Goal: Information Seeking & Learning: Learn about a topic

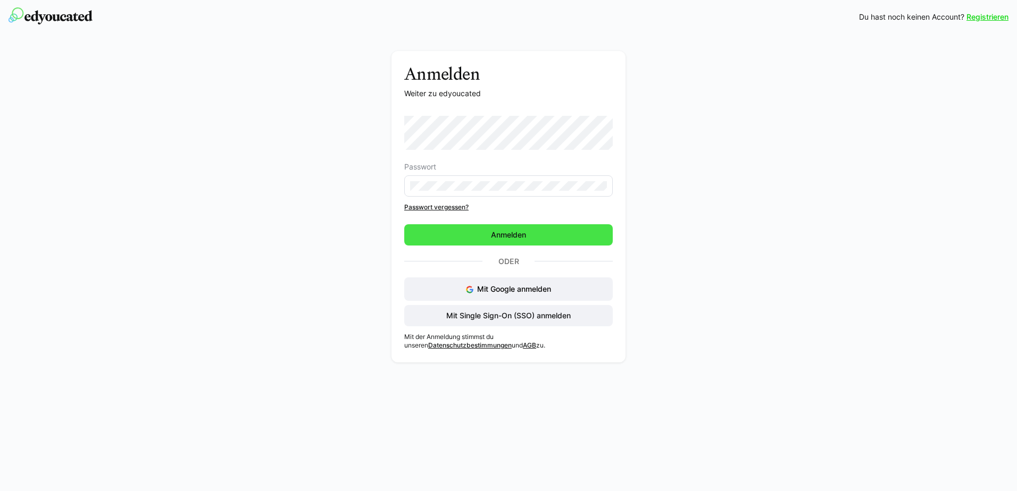
click at [519, 231] on span "Anmelden" at bounding box center [508, 235] width 38 height 11
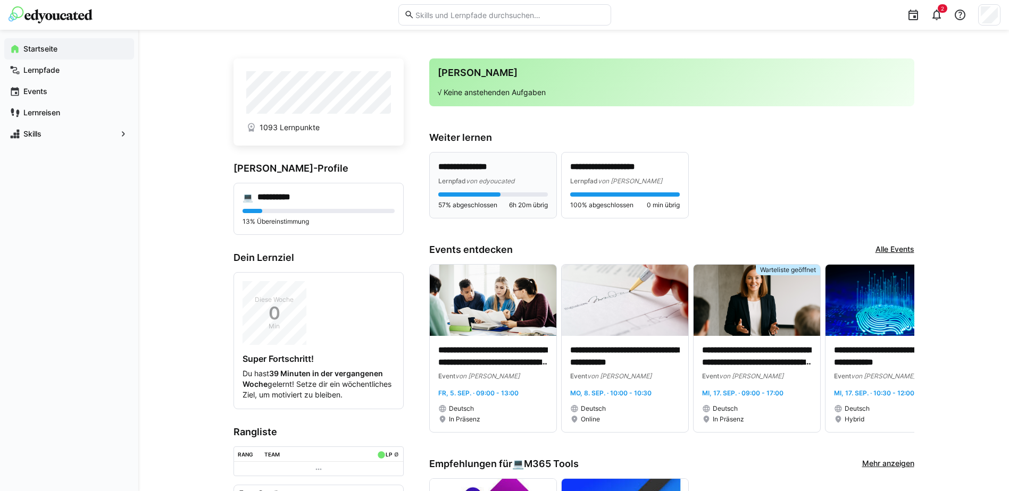
click at [458, 170] on p "**********" at bounding box center [493, 167] width 110 height 12
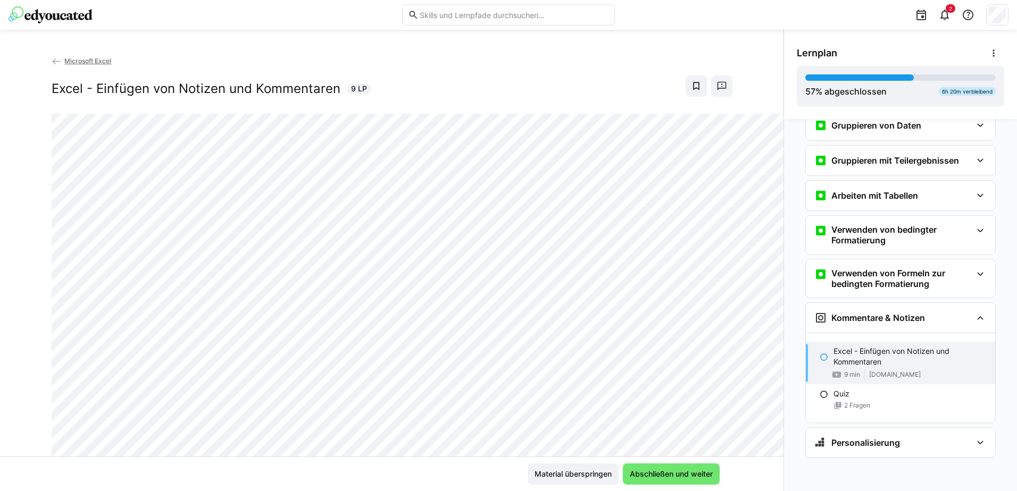
scroll to position [1791, 0]
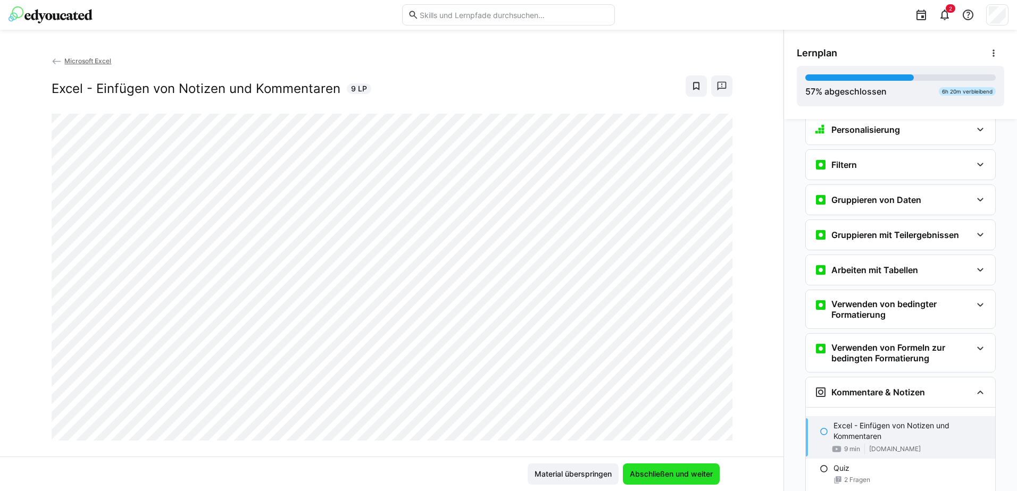
click at [670, 476] on span "Abschließen und weiter" at bounding box center [671, 474] width 86 height 11
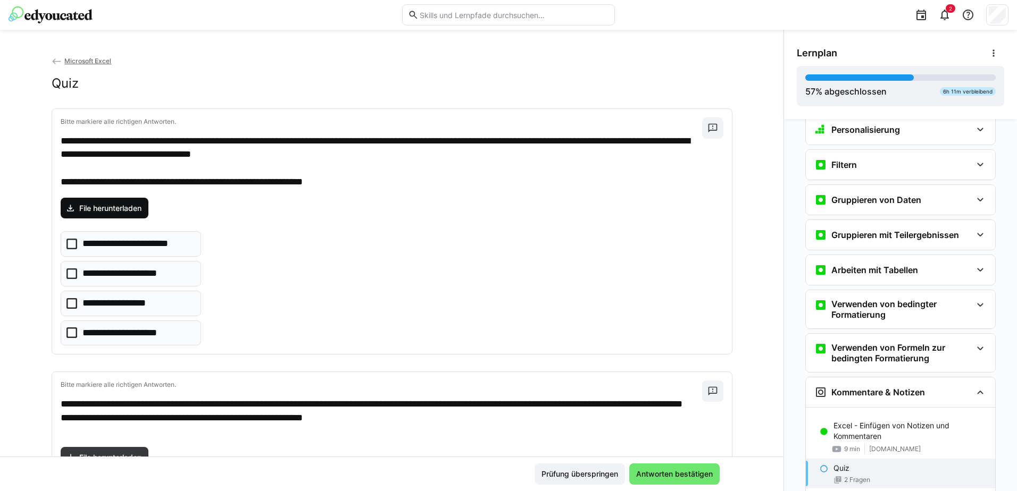
click at [106, 211] on span "File herunterladen" at bounding box center [110, 208] width 65 height 11
click at [66, 244] on icon at bounding box center [71, 244] width 11 height 11
click at [69, 273] on icon at bounding box center [71, 274] width 11 height 11
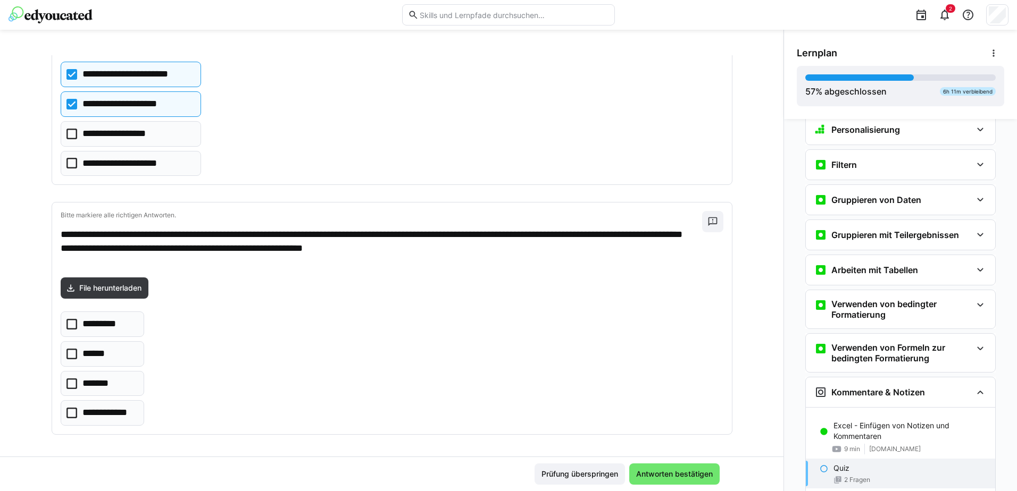
scroll to position [174, 0]
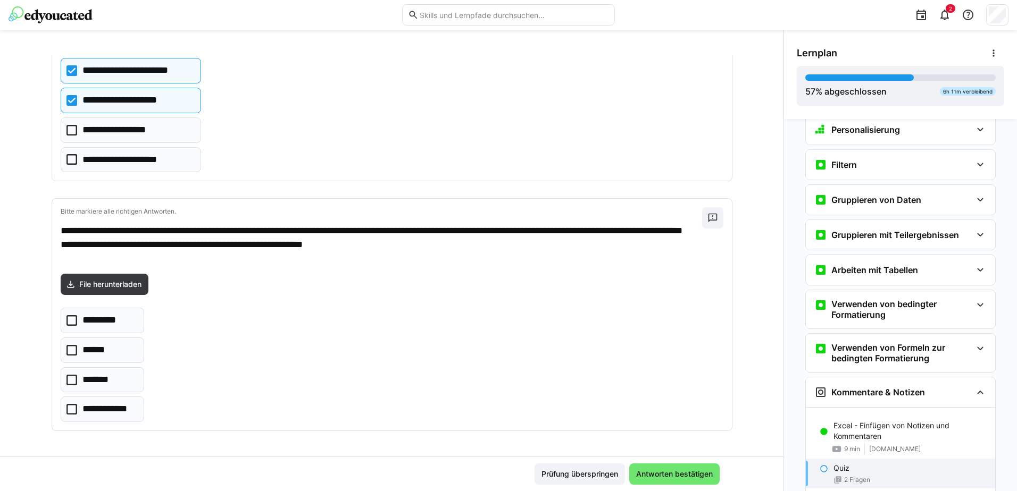
click at [67, 318] on icon at bounding box center [71, 320] width 11 height 11
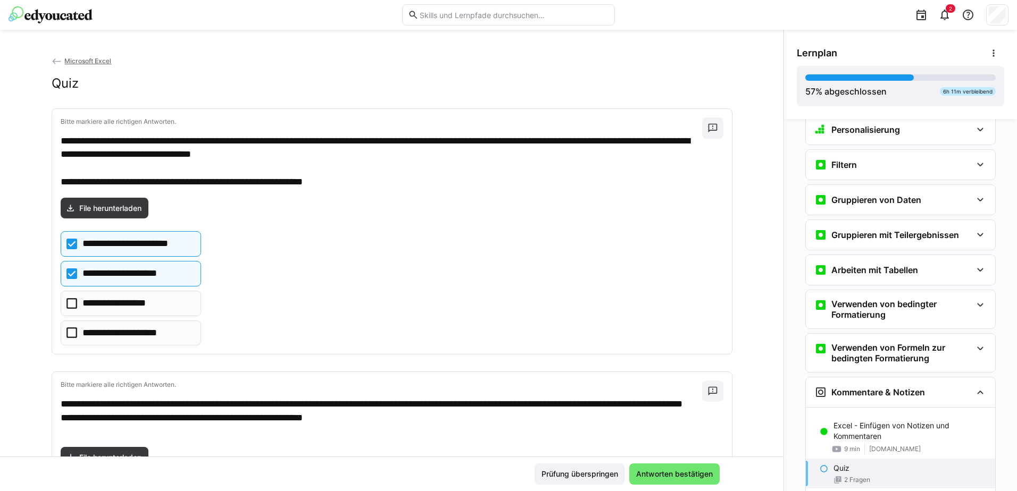
click at [69, 273] on icon at bounding box center [71, 274] width 11 height 11
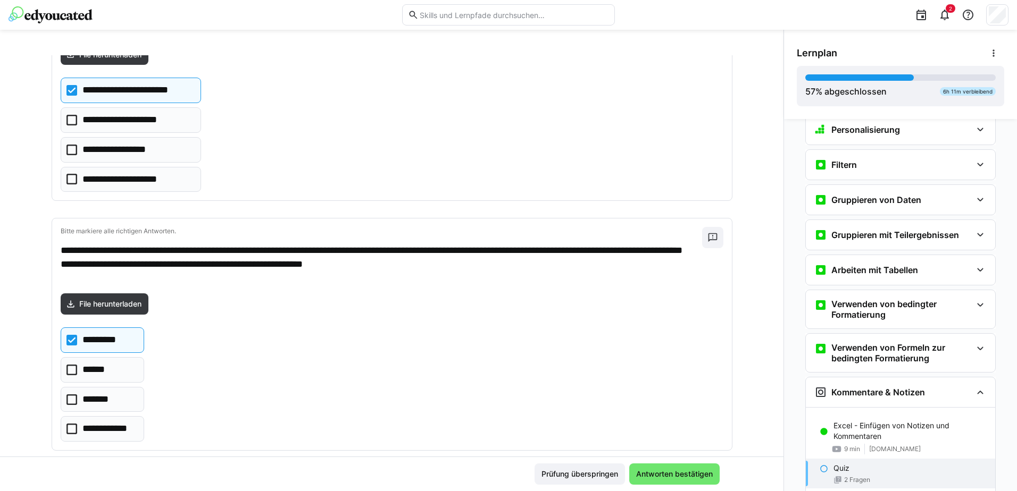
scroll to position [160, 0]
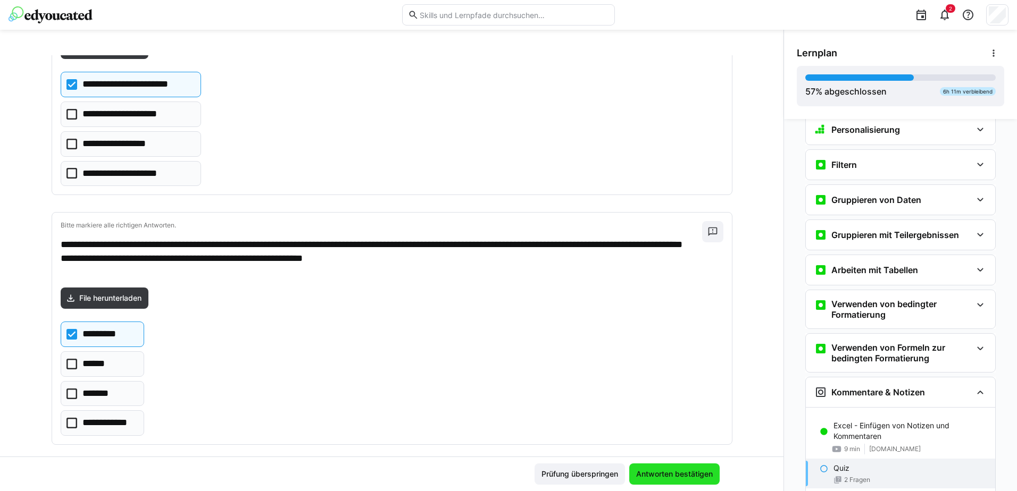
click at [669, 472] on span "Antworten bestätigen" at bounding box center [674, 474] width 80 height 11
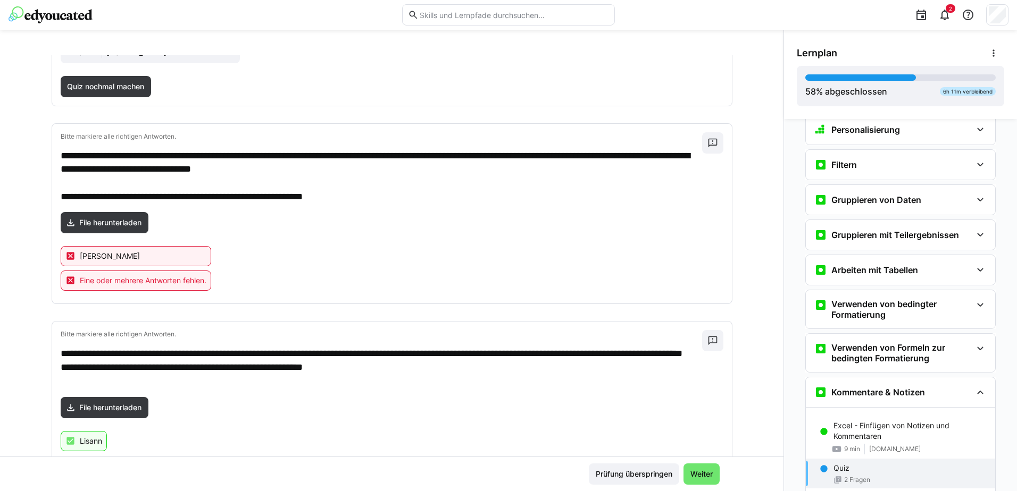
scroll to position [193, 0]
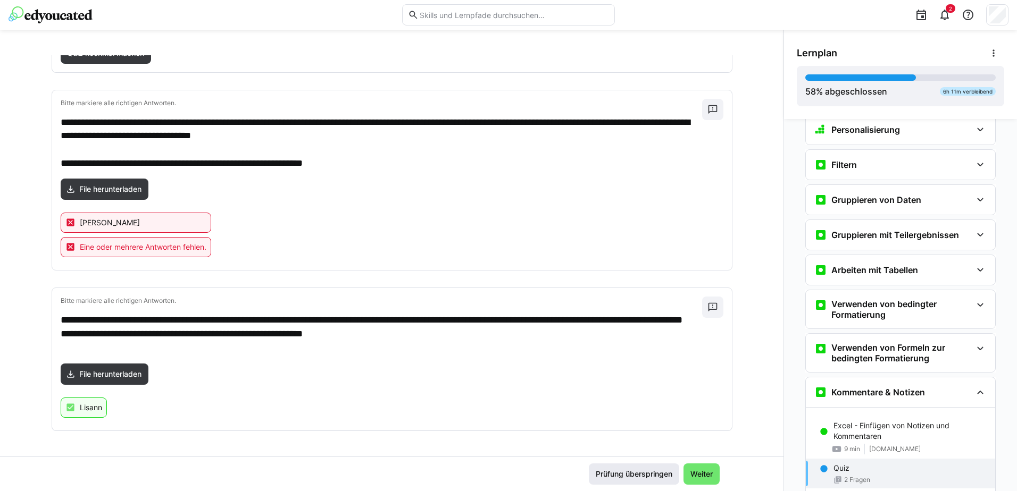
click at [606, 471] on span "Prüfung überspringen" at bounding box center [634, 474] width 80 height 11
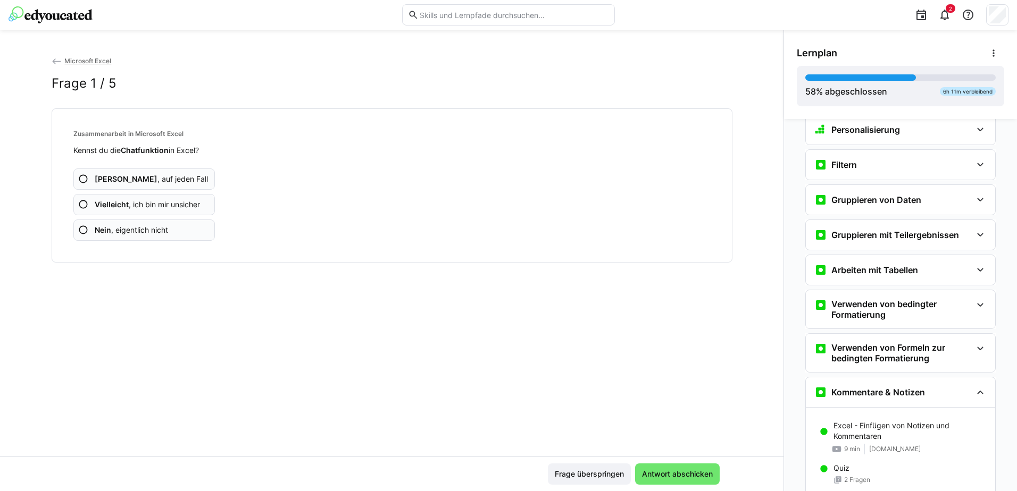
scroll to position [1874, 0]
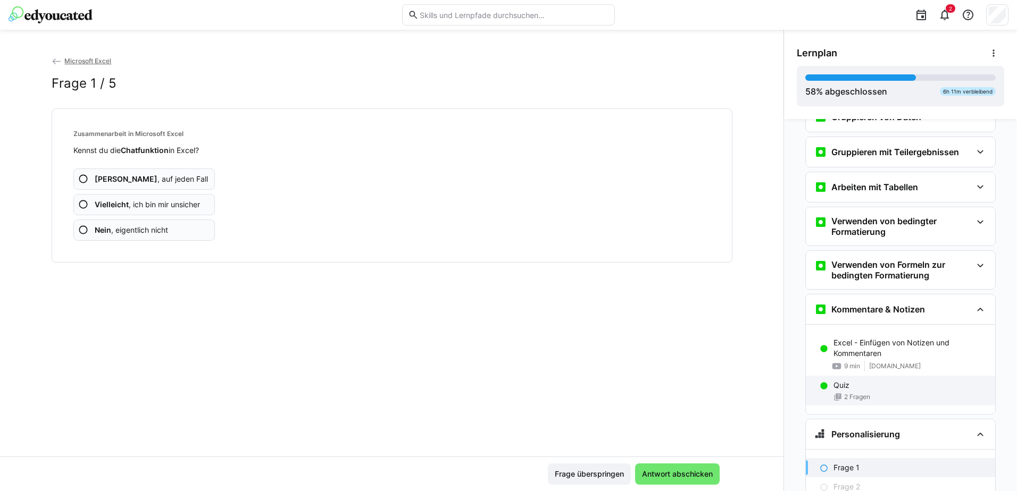
click at [838, 391] on p "Quiz" at bounding box center [841, 385] width 16 height 11
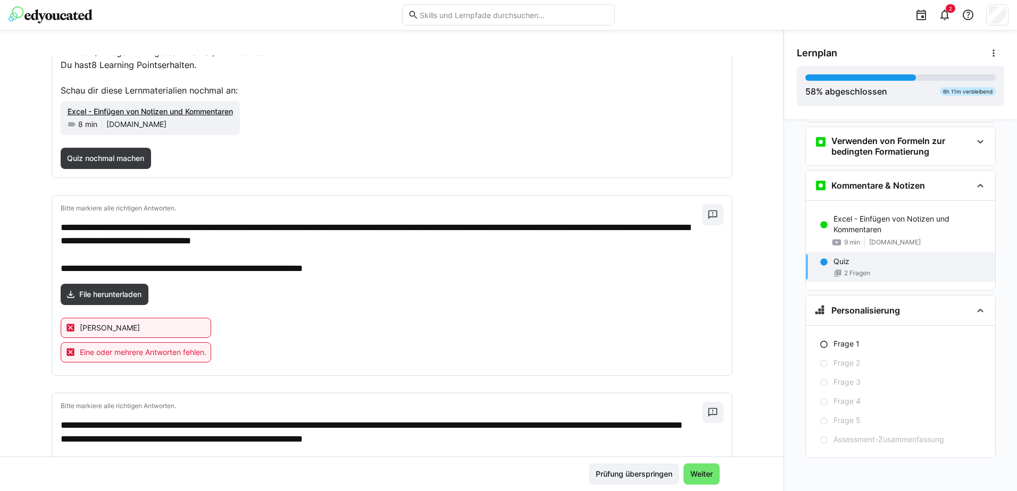
scroll to position [87, 0]
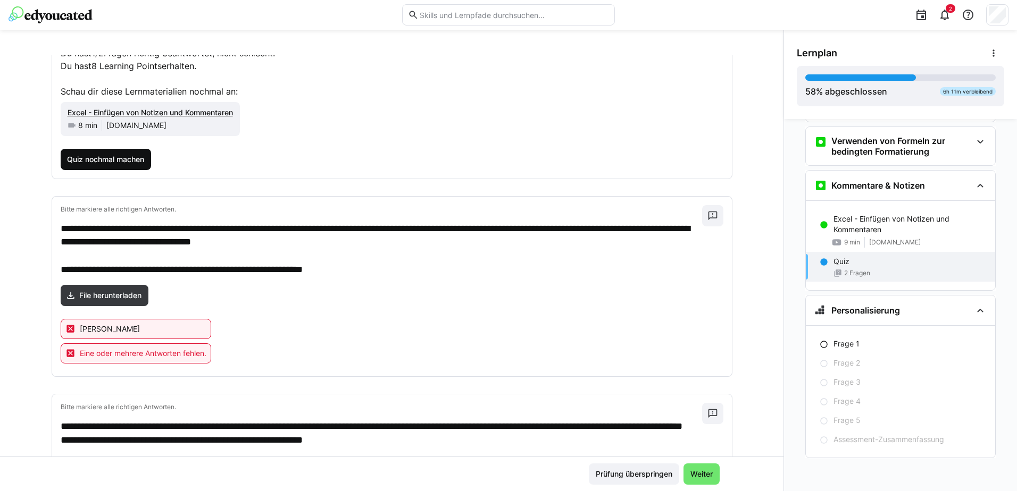
click at [97, 161] on span "Quiz nochmal machen" at bounding box center [105, 159] width 80 height 11
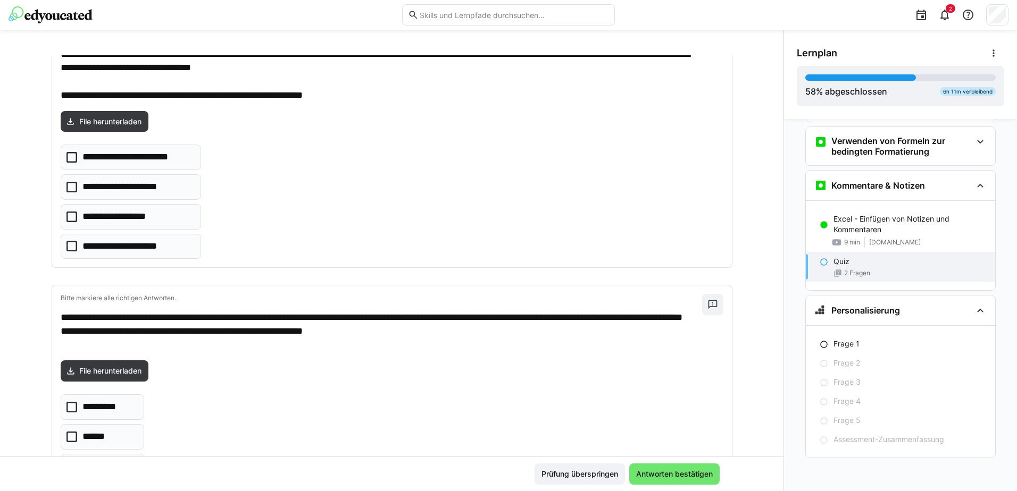
click at [67, 404] on icon at bounding box center [71, 407] width 11 height 11
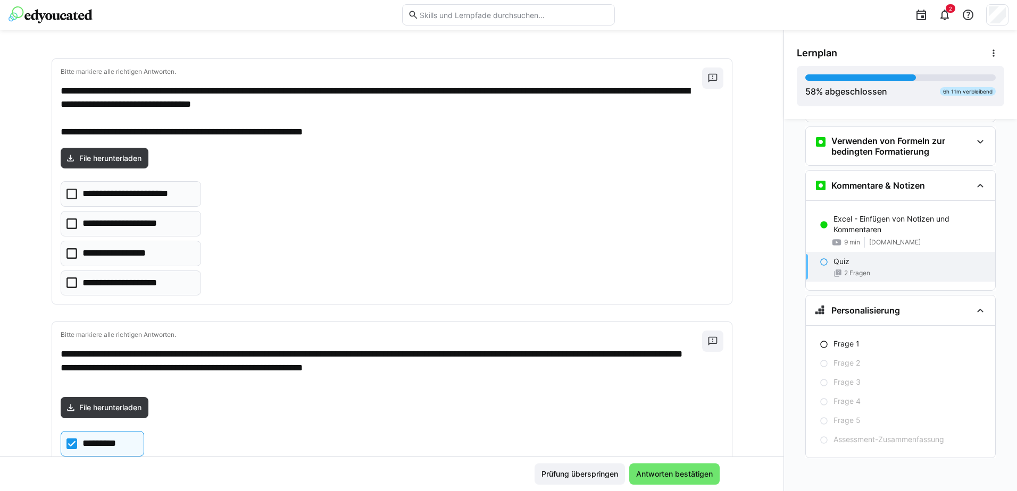
scroll to position [33, 0]
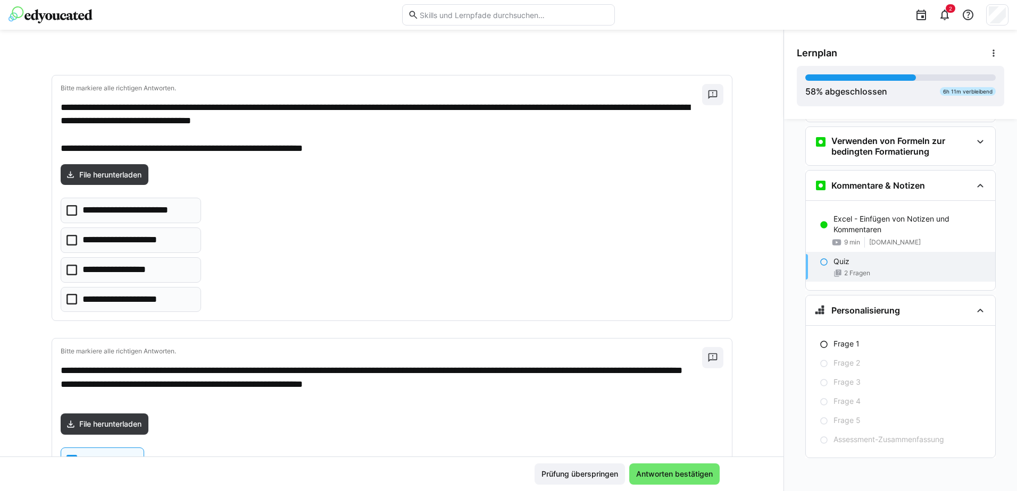
click at [69, 298] on icon at bounding box center [71, 299] width 11 height 11
click at [72, 269] on eds-checkbox "**********" at bounding box center [131, 270] width 141 height 26
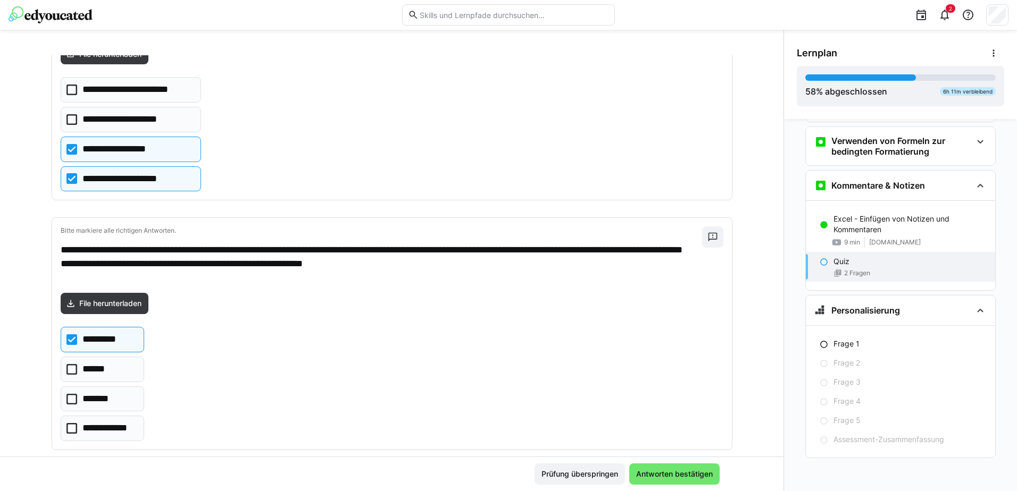
scroll to position [174, 0]
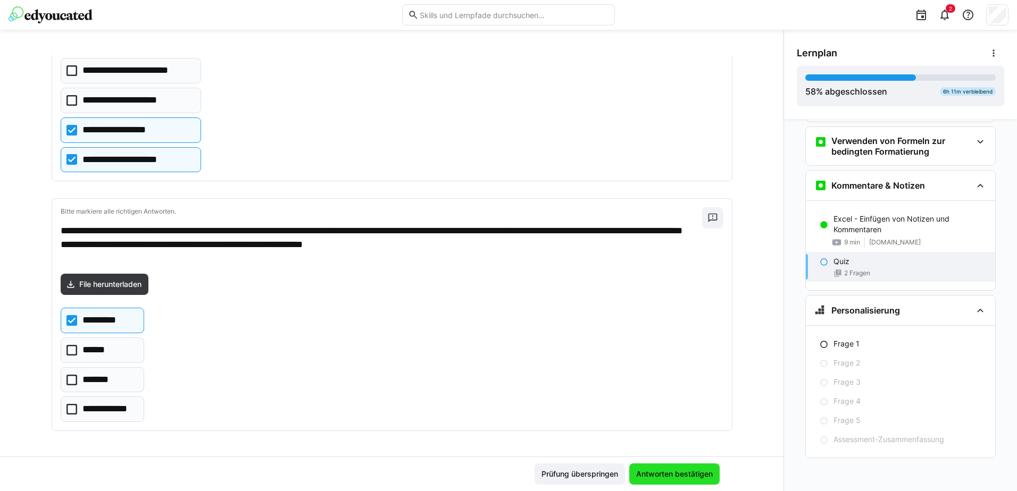
click at [662, 471] on span "Antworten bestätigen" at bounding box center [674, 474] width 80 height 11
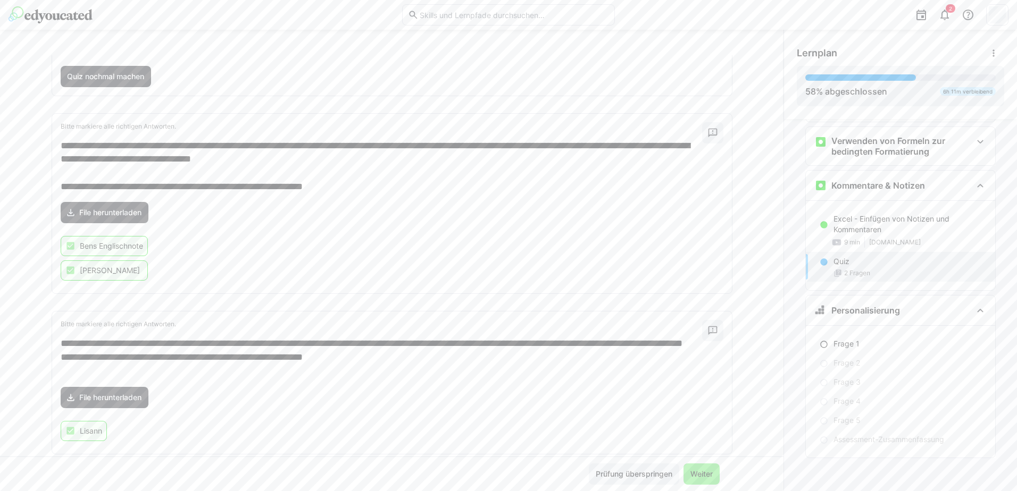
scroll to position [106, 0]
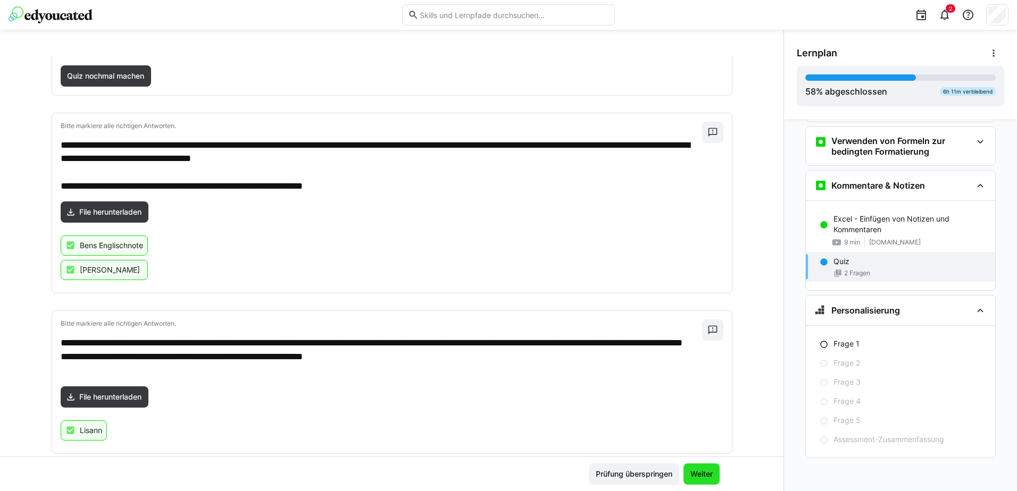
click at [702, 475] on span "Weiter" at bounding box center [702, 474] width 26 height 11
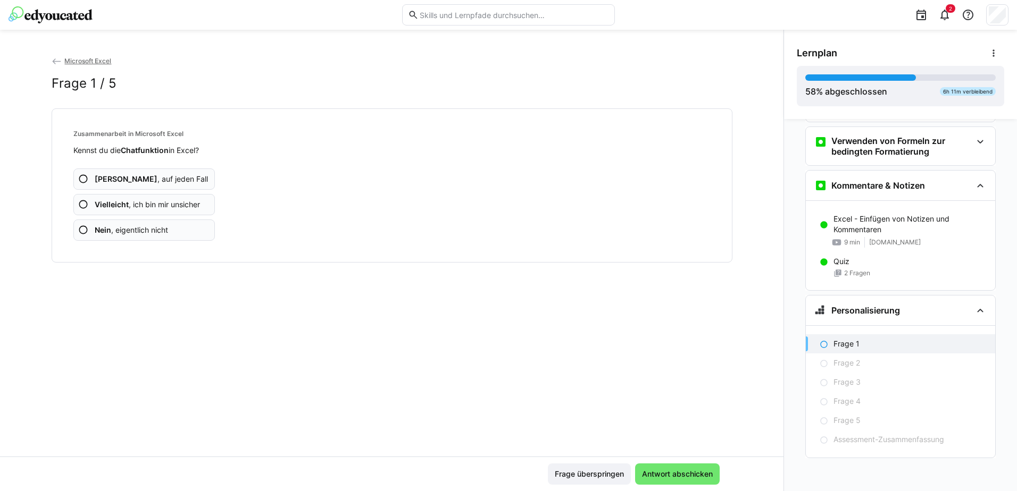
click at [83, 233] on eds-icon at bounding box center [83, 230] width 11 height 11
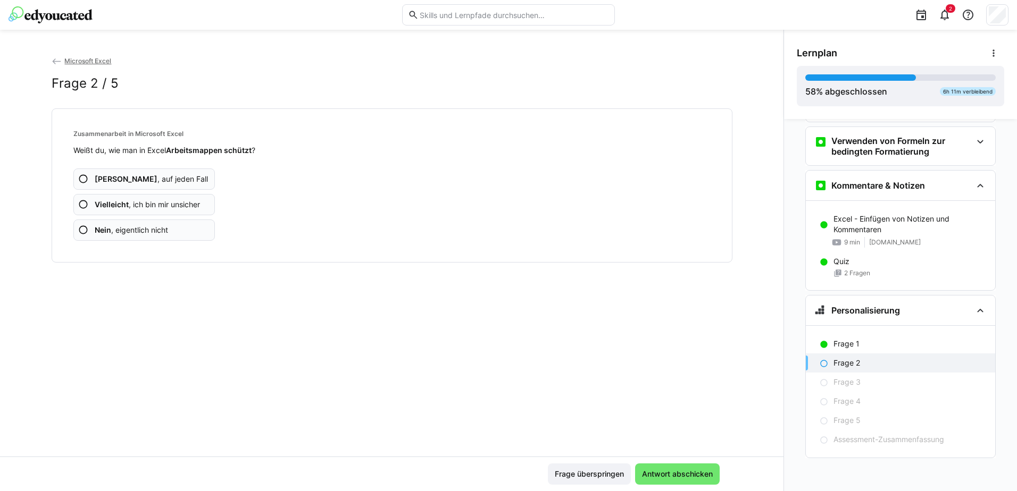
click at [82, 230] on eds-icon at bounding box center [83, 230] width 11 height 11
click at [79, 229] on eds-icon at bounding box center [83, 230] width 11 height 11
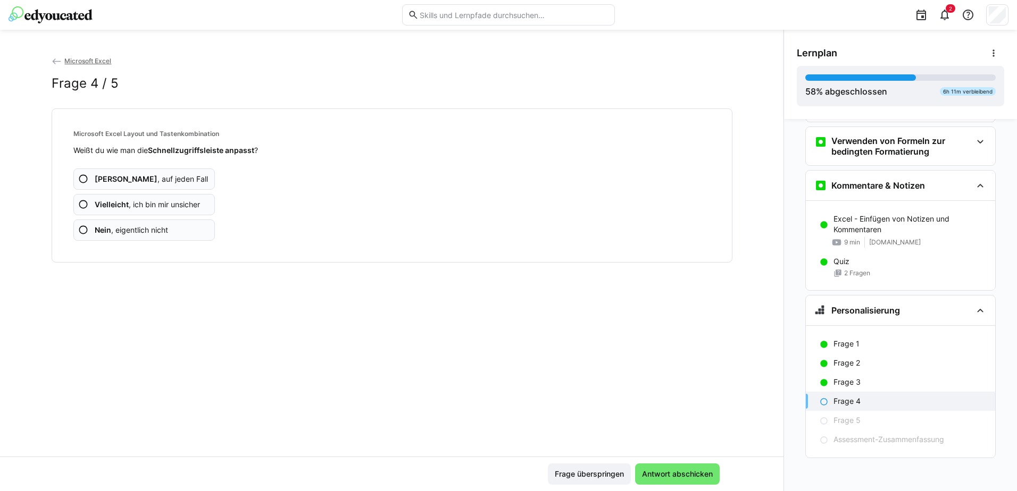
click at [79, 230] on eds-icon at bounding box center [83, 230] width 11 height 11
click at [82, 231] on eds-icon at bounding box center [83, 230] width 11 height 11
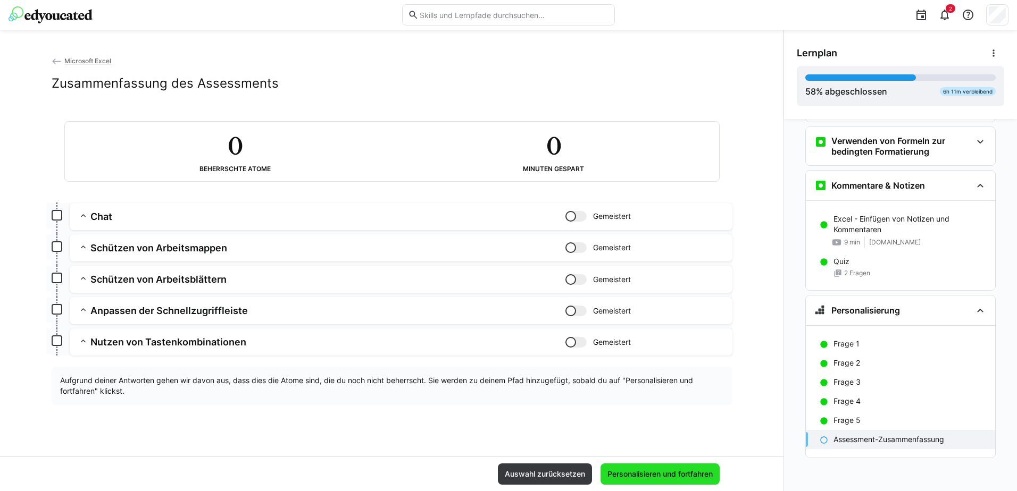
click at [666, 472] on span "Personalisieren und fortfahren" at bounding box center [660, 474] width 108 height 11
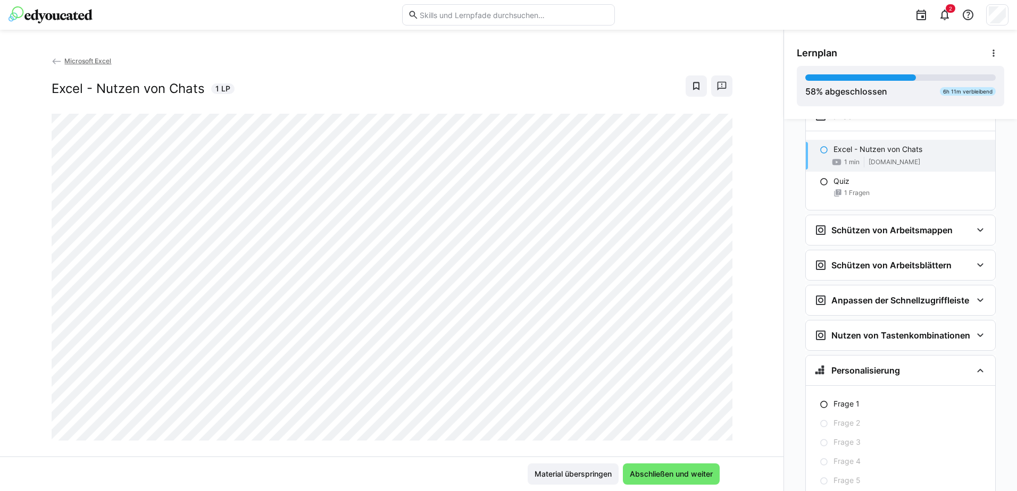
scroll to position [2137, 0]
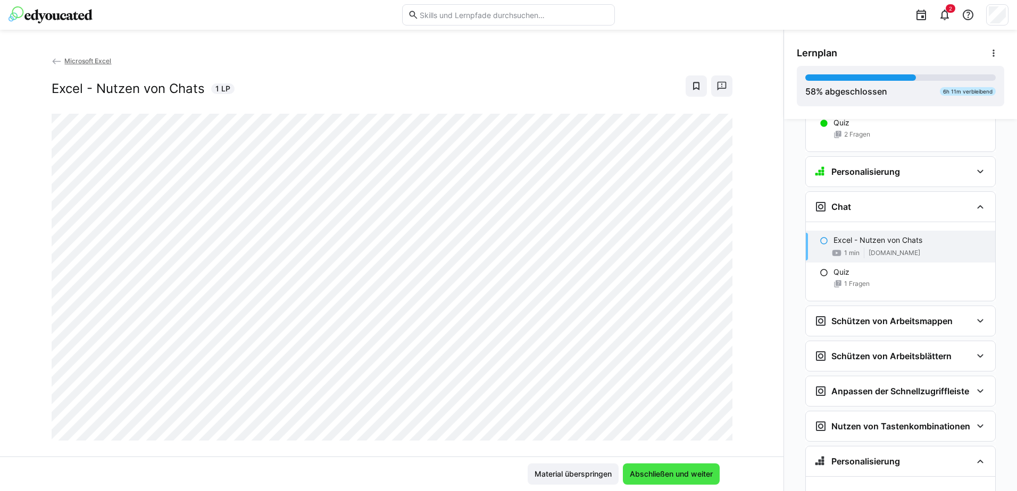
click at [675, 477] on span "Abschließen und weiter" at bounding box center [671, 474] width 86 height 11
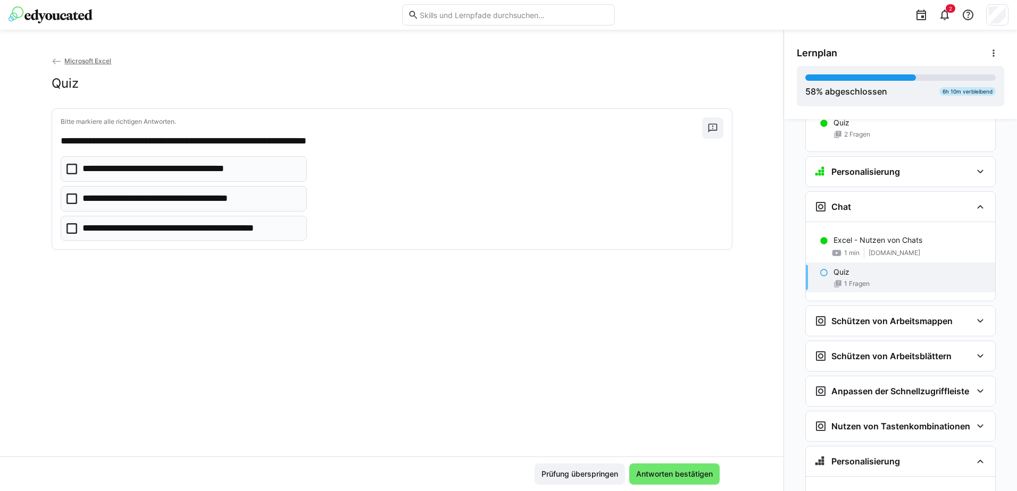
click at [69, 198] on icon at bounding box center [71, 199] width 11 height 11
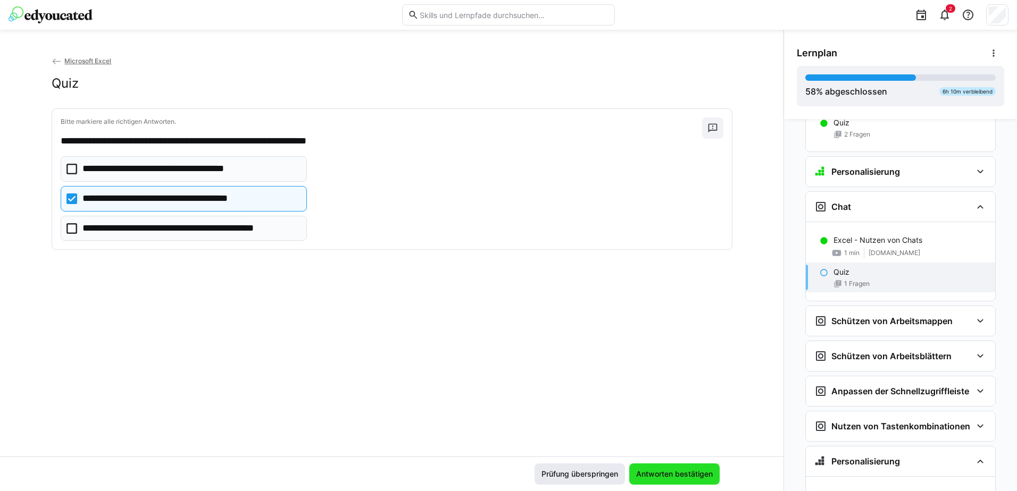
drag, startPoint x: 660, startPoint y: 479, endPoint x: 661, endPoint y: 474, distance: 5.4
click at [660, 478] on span "Antworten bestätigen" at bounding box center [674, 474] width 80 height 11
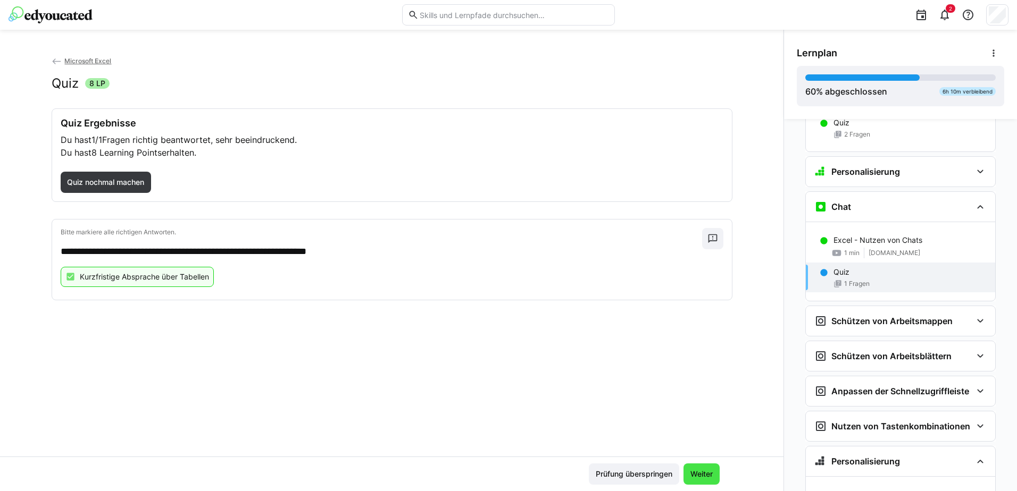
click at [699, 473] on span "Weiter" at bounding box center [702, 474] width 26 height 11
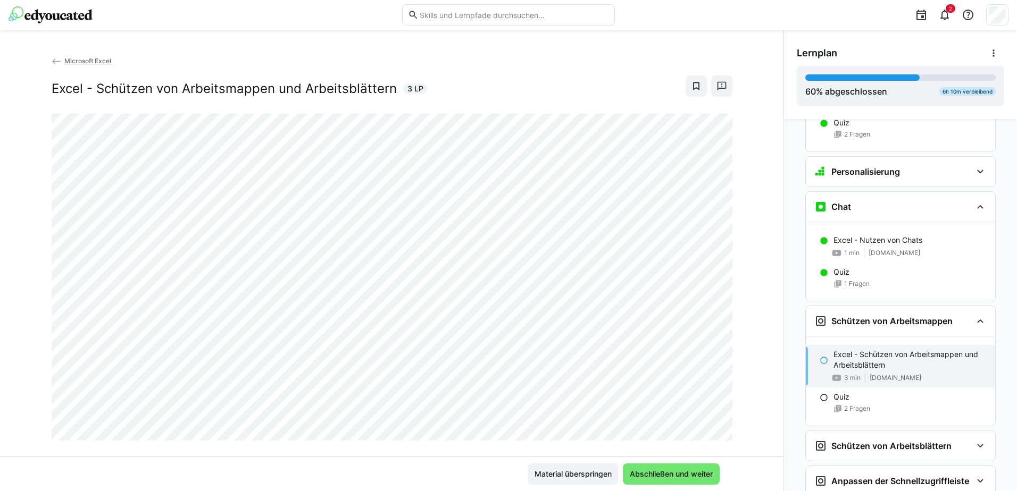
scroll to position [2296, 0]
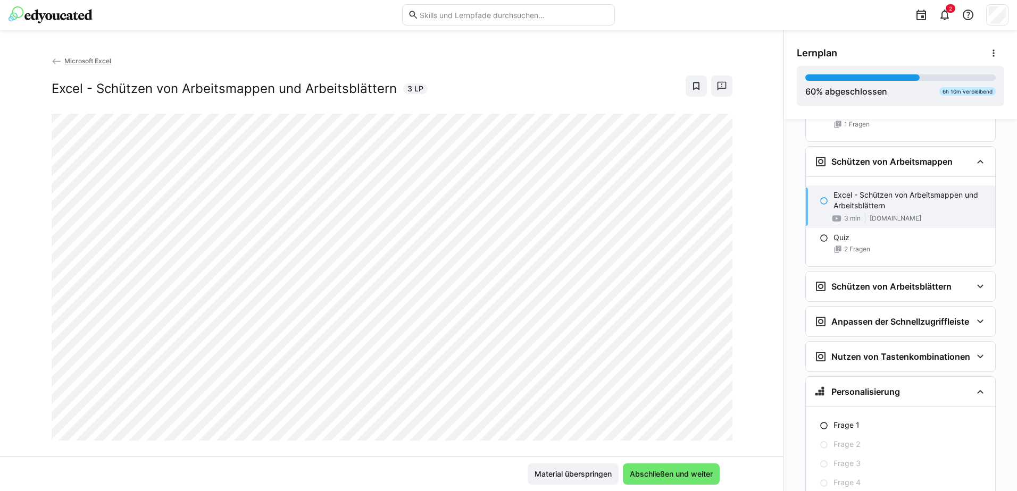
click at [740, 357] on div "Microsoft Excel Excel - Schützen von Arbeitsmappen und Arbeitsblättern 3 LP" at bounding box center [391, 255] width 783 height 401
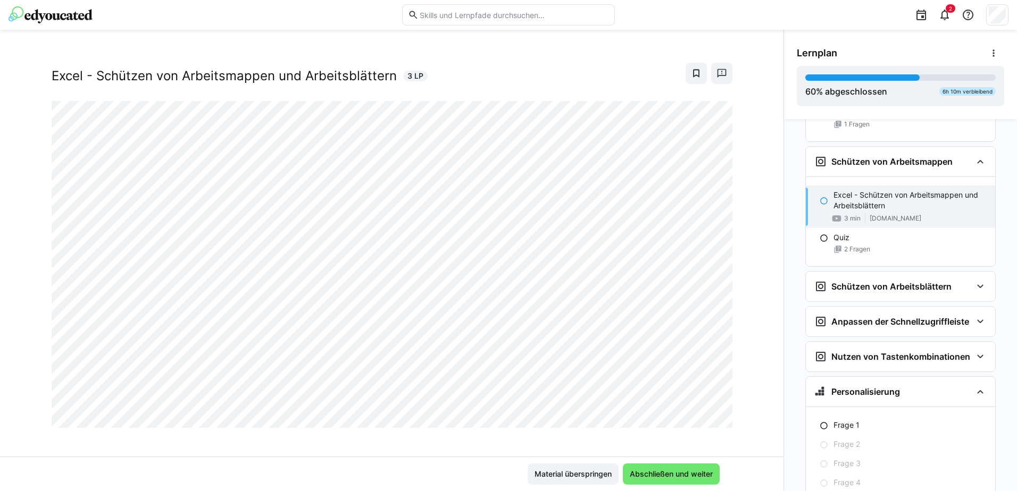
scroll to position [18, 0]
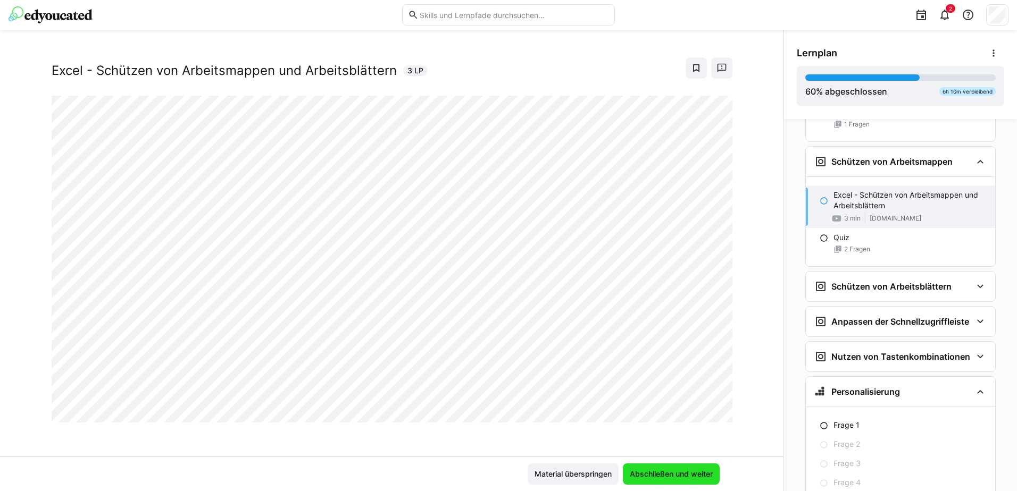
click at [647, 473] on span "Abschließen und weiter" at bounding box center [671, 474] width 86 height 11
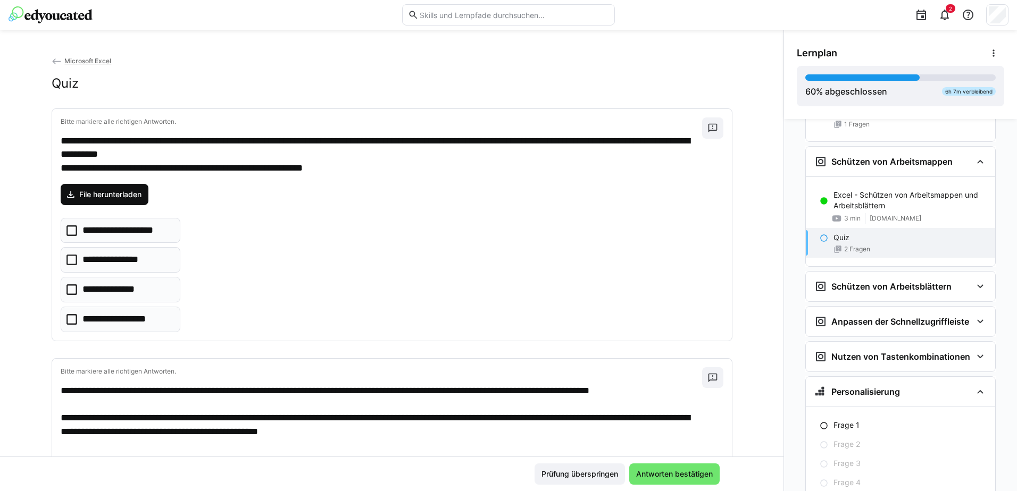
click at [111, 192] on span "File herunterladen" at bounding box center [110, 194] width 65 height 11
click at [70, 233] on icon at bounding box center [71, 230] width 11 height 11
click at [66, 318] on icon at bounding box center [71, 319] width 11 height 11
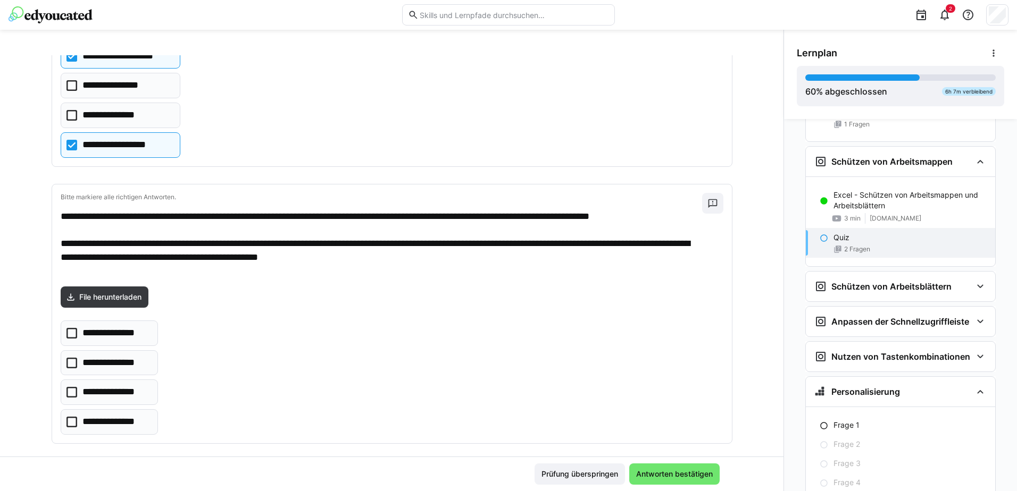
scroll to position [187, 0]
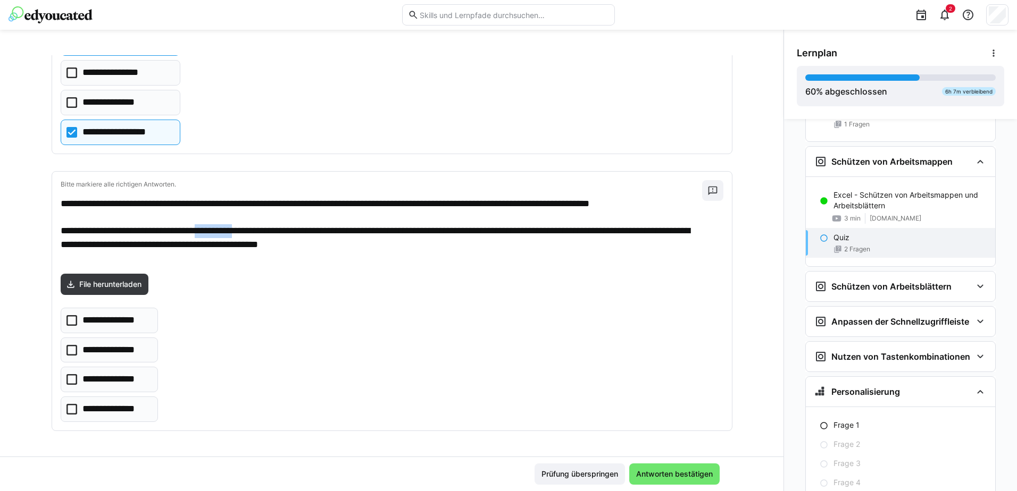
drag, startPoint x: 224, startPoint y: 242, endPoint x: 277, endPoint y: 242, distance: 52.6
click at [277, 242] on p "**********" at bounding box center [381, 231] width 641 height 69
drag, startPoint x: 277, startPoint y: 242, endPoint x: 267, endPoint y: 245, distance: 10.4
copy p "**********"
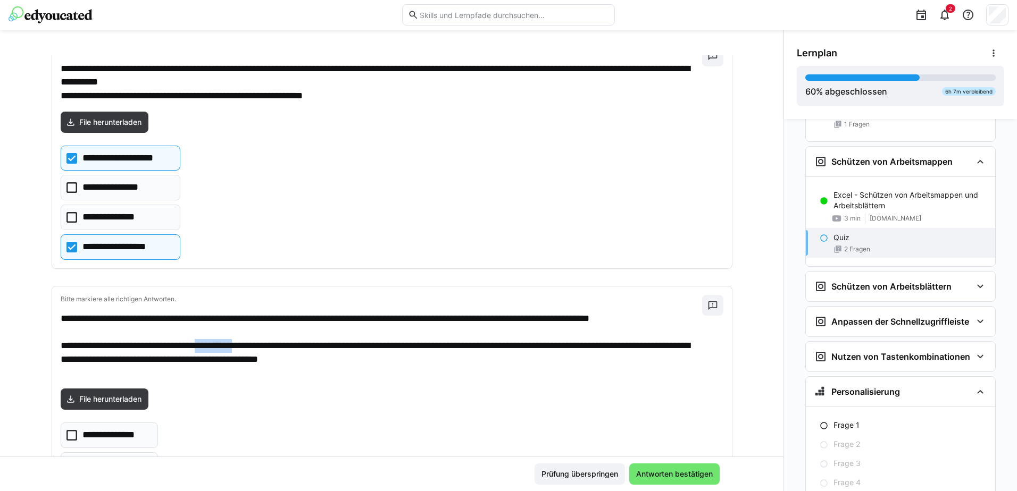
scroll to position [0, 0]
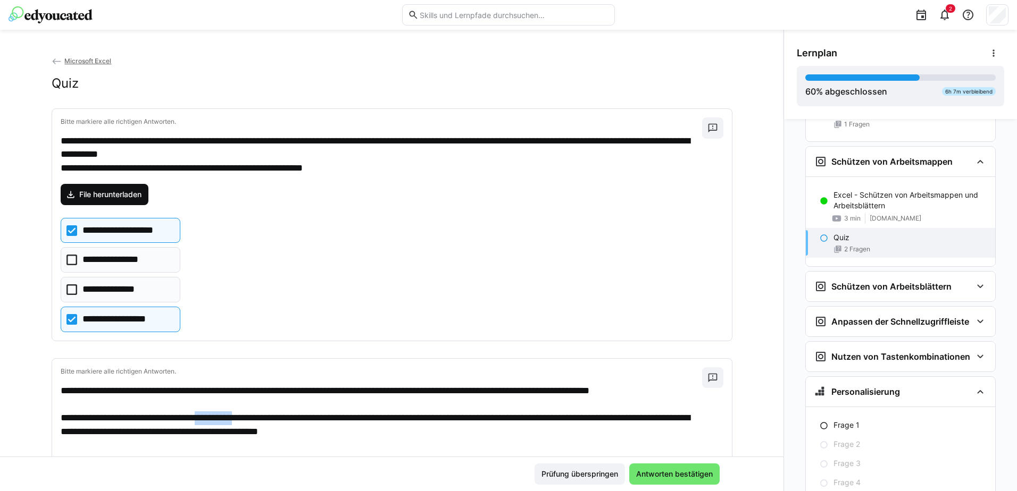
click at [112, 193] on span "File herunterladen" at bounding box center [110, 194] width 65 height 11
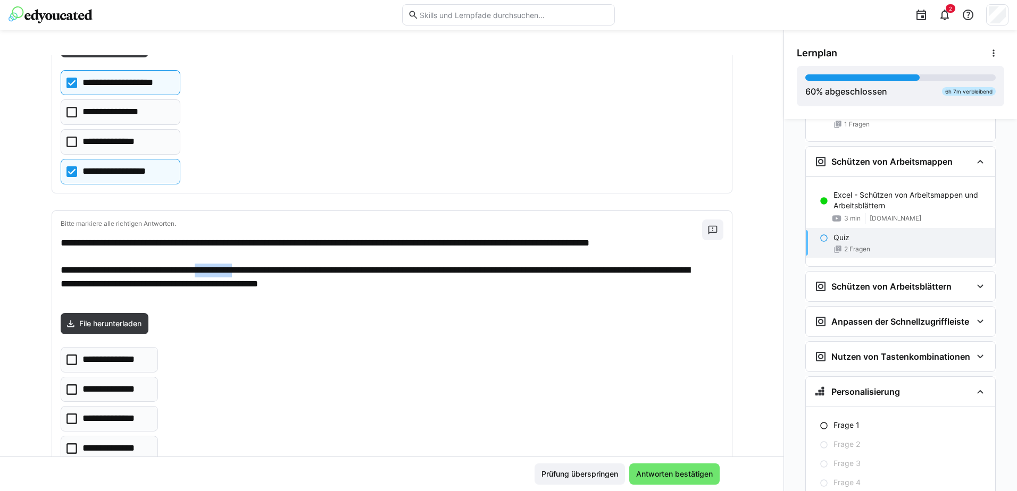
scroll to position [160, 0]
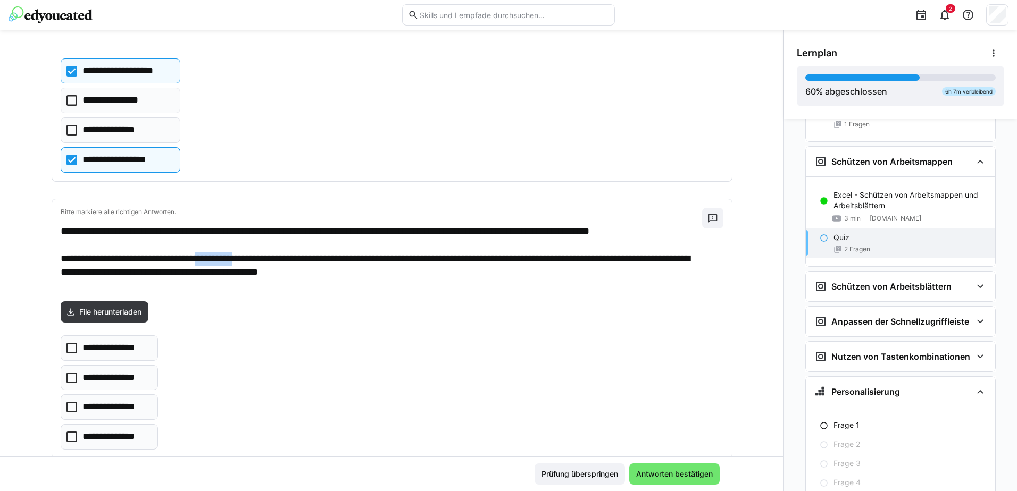
copy p "**********"
click at [69, 374] on icon at bounding box center [71, 378] width 11 height 11
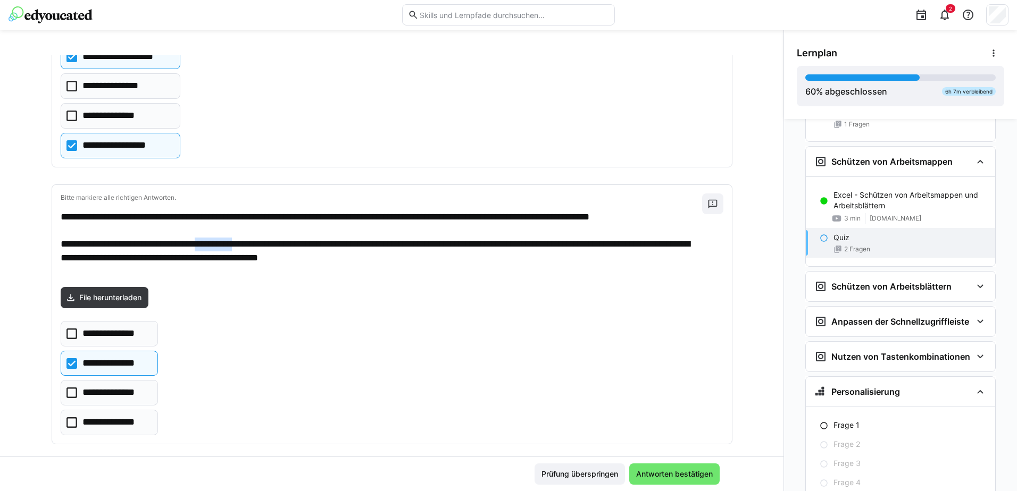
scroll to position [187, 0]
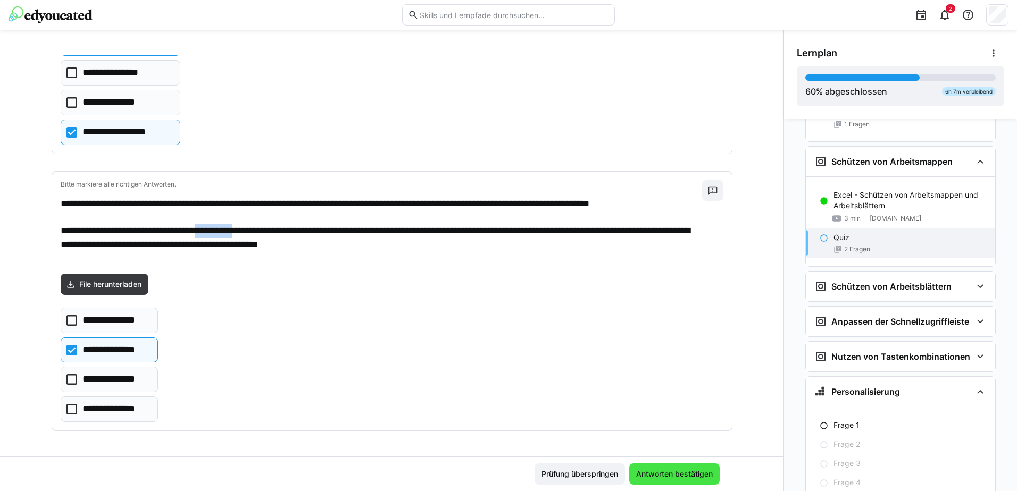
click at [655, 473] on span "Antworten bestätigen" at bounding box center [674, 474] width 80 height 11
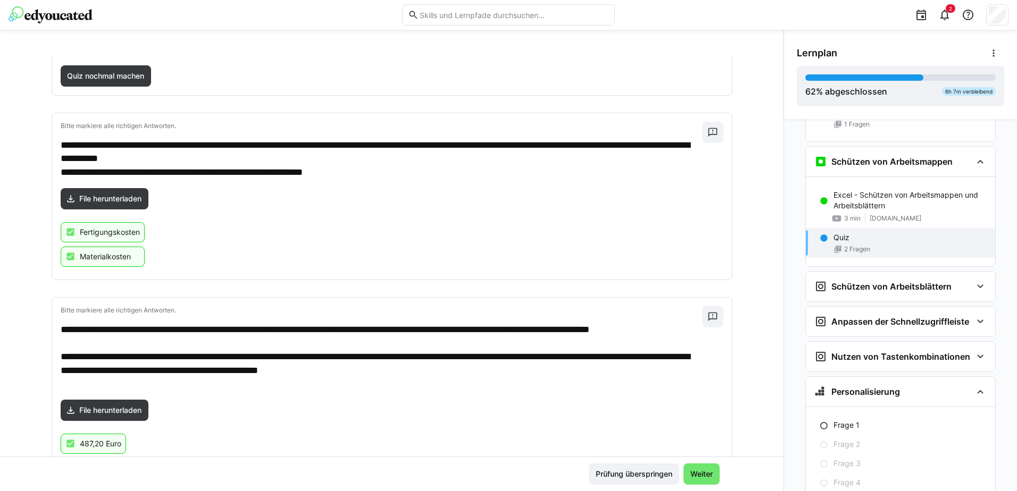
scroll to position [142, 0]
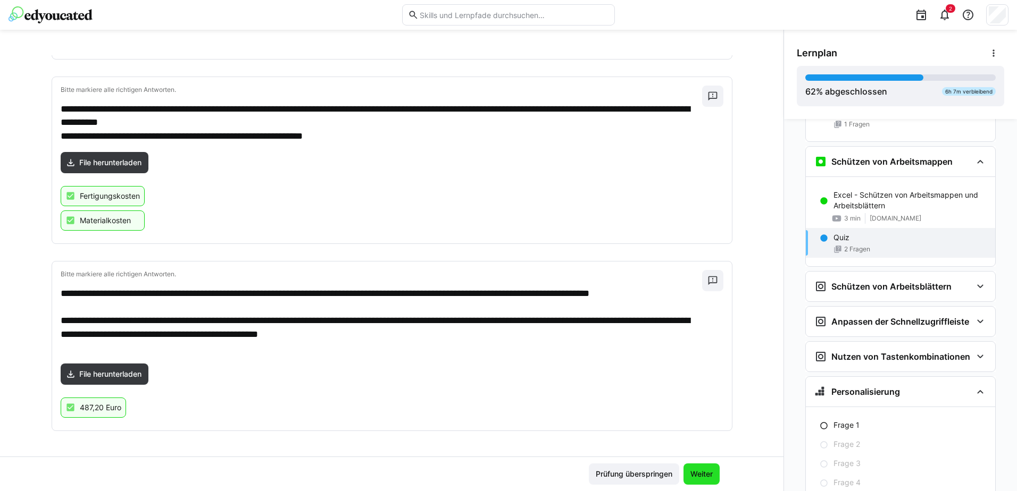
click at [695, 475] on span "Weiter" at bounding box center [702, 474] width 26 height 11
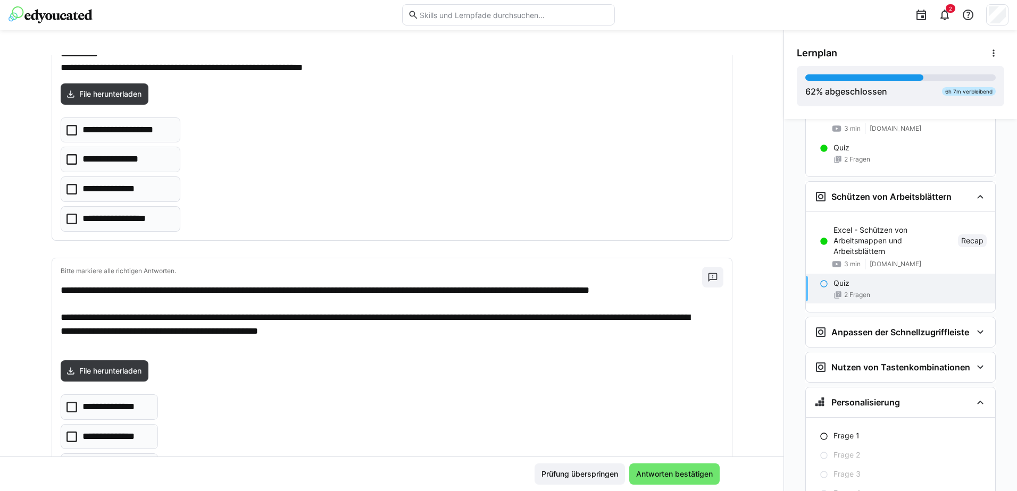
scroll to position [187, 0]
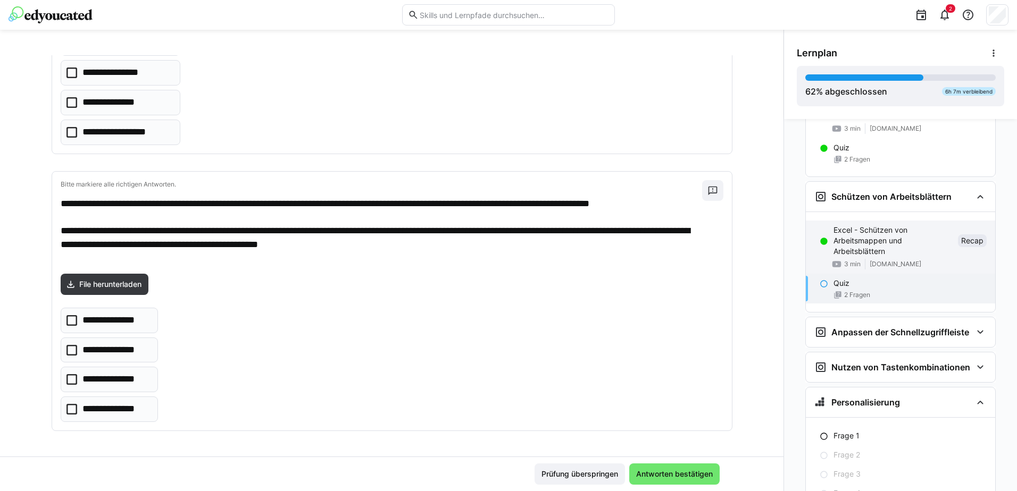
click at [967, 247] on div "Recap" at bounding box center [972, 240] width 29 height 13
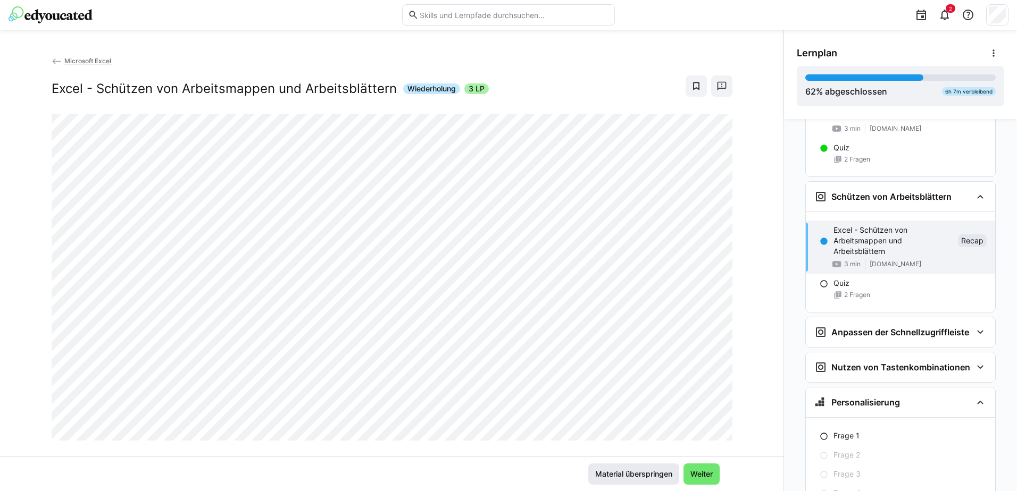
click at [633, 474] on span "Material überspringen" at bounding box center [633, 474] width 80 height 11
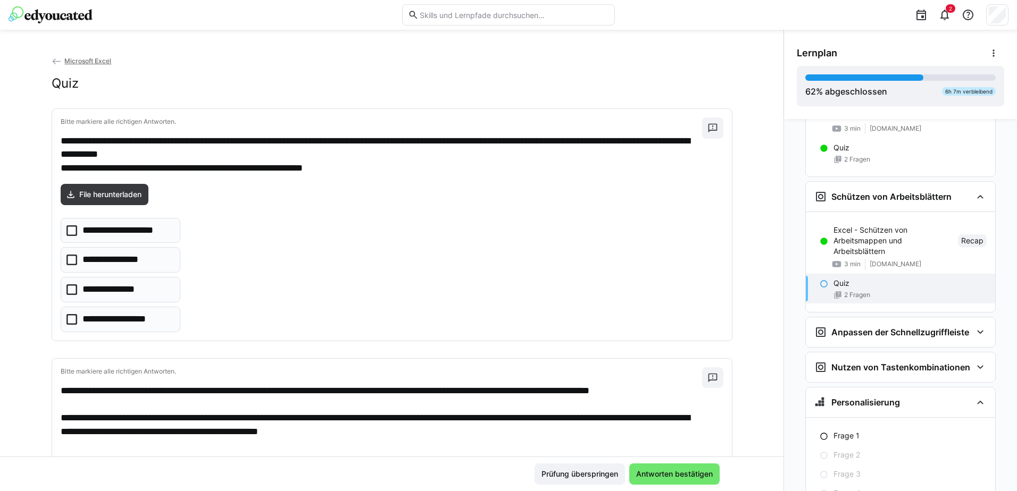
click at [70, 230] on icon at bounding box center [71, 230] width 11 height 11
click at [69, 320] on icon at bounding box center [71, 319] width 11 height 11
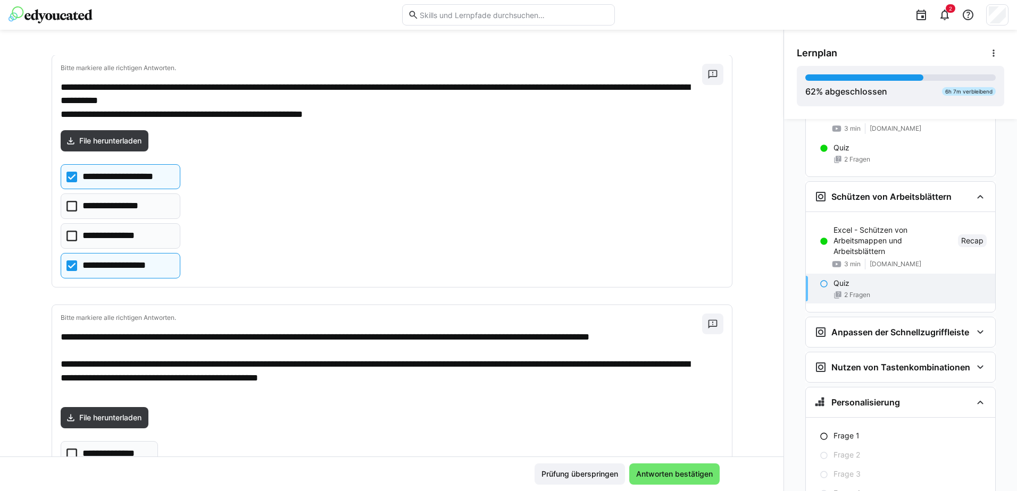
scroll to position [160, 0]
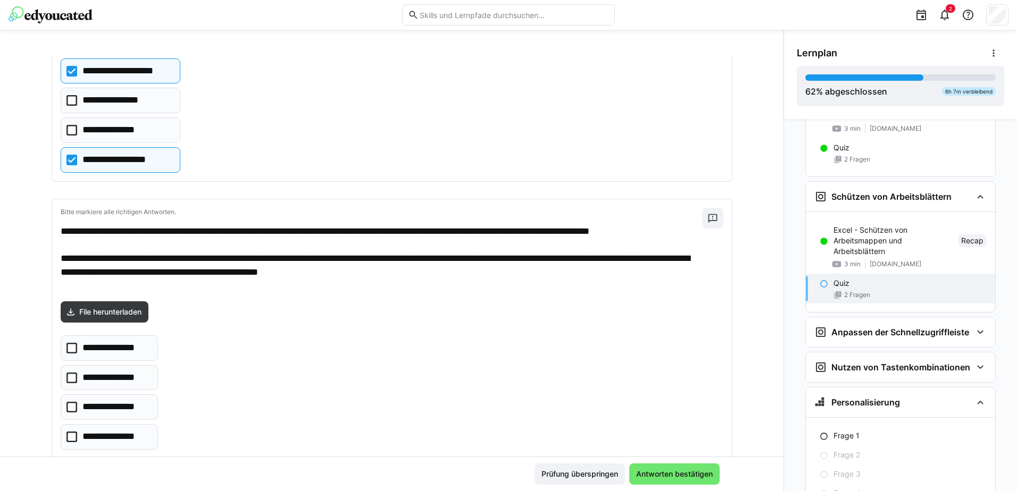
click at [67, 379] on icon at bounding box center [71, 378] width 11 height 11
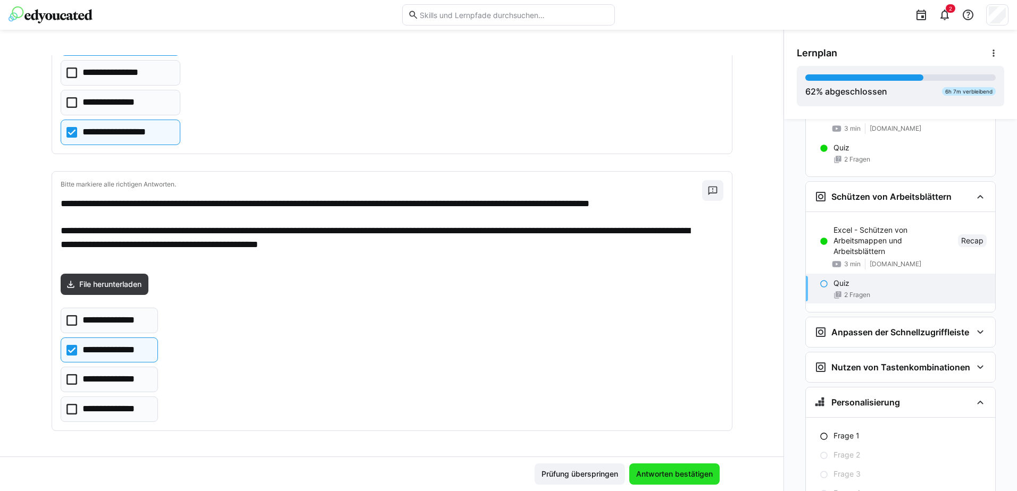
click at [664, 476] on span "Antworten bestätigen" at bounding box center [674, 474] width 80 height 11
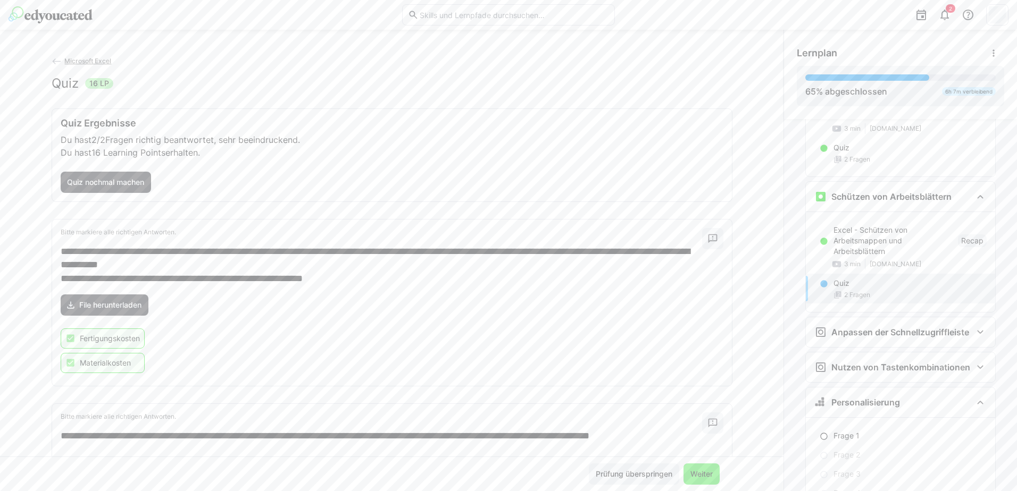
click at [698, 472] on span "Weiter" at bounding box center [702, 474] width 26 height 11
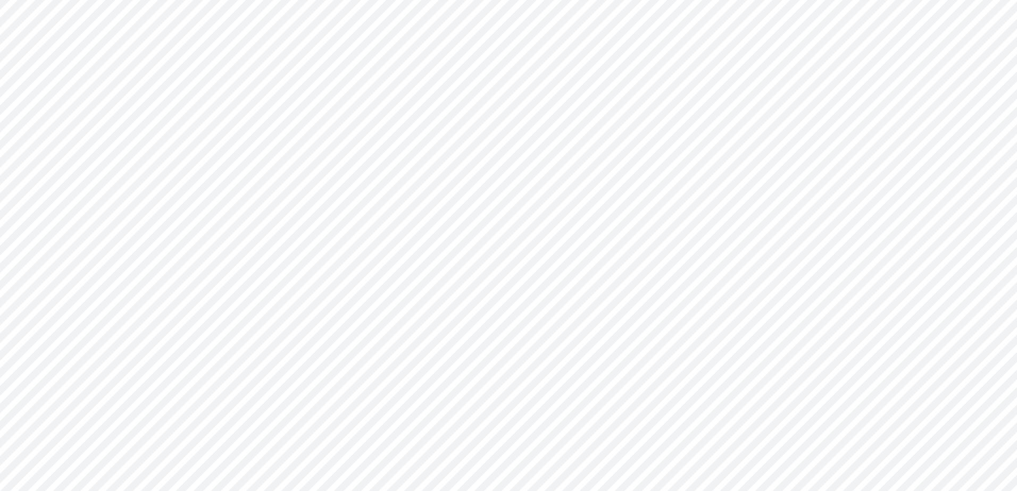
scroll to position [18, 0]
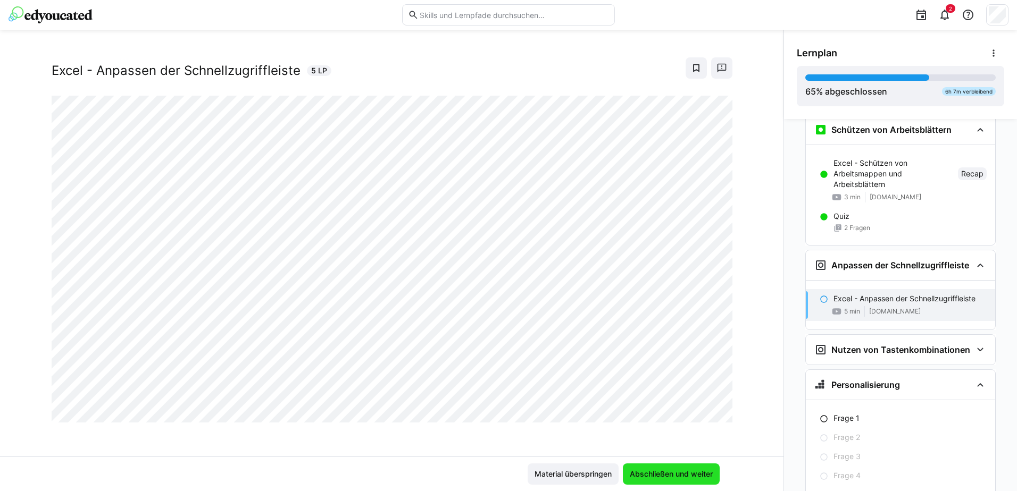
click at [647, 475] on span "Abschließen und weiter" at bounding box center [671, 474] width 86 height 11
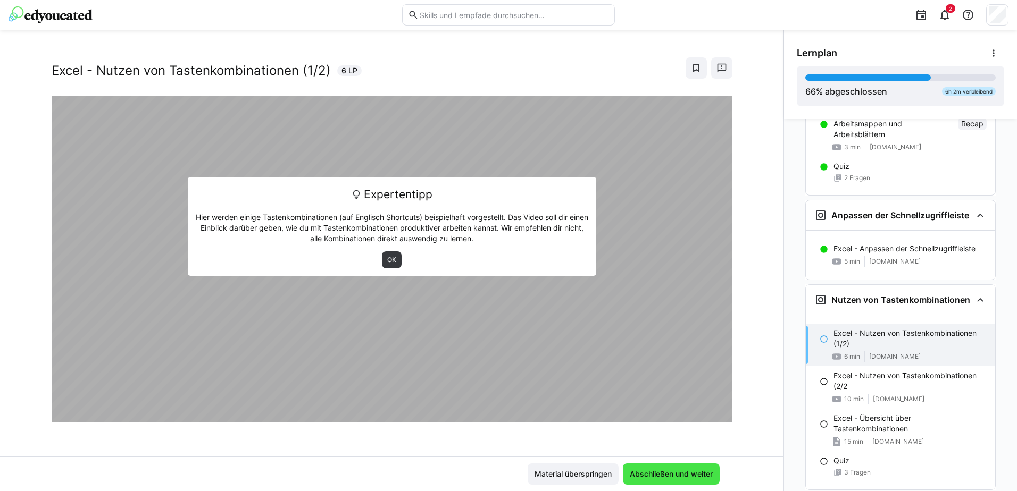
scroll to position [2536, 0]
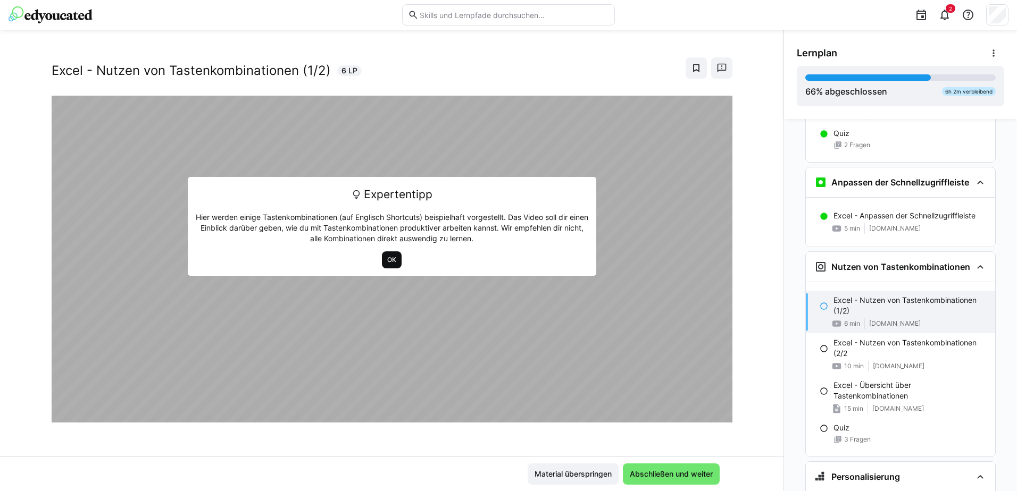
click at [389, 260] on span "OK" at bounding box center [391, 260] width 11 height 9
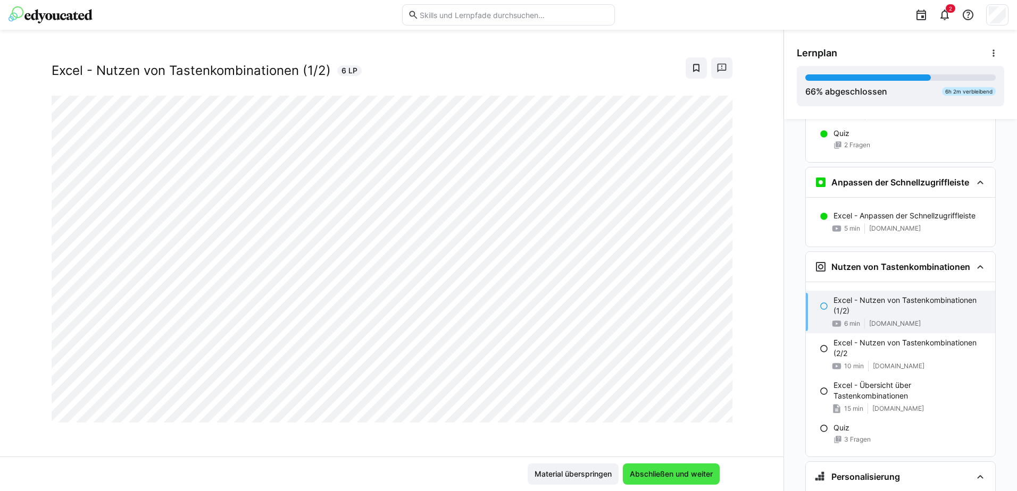
click at [664, 471] on span "Abschließen und weiter" at bounding box center [671, 474] width 86 height 11
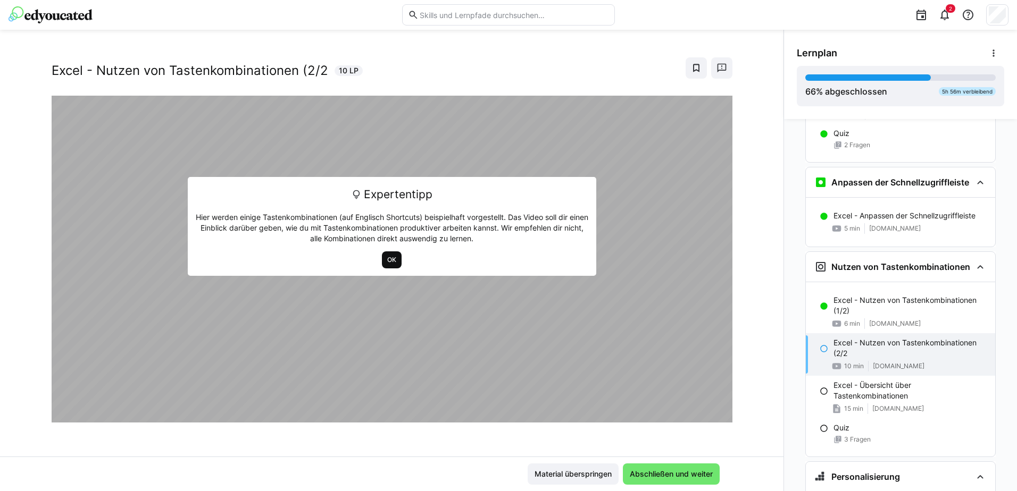
click at [392, 260] on span "OK" at bounding box center [391, 260] width 11 height 9
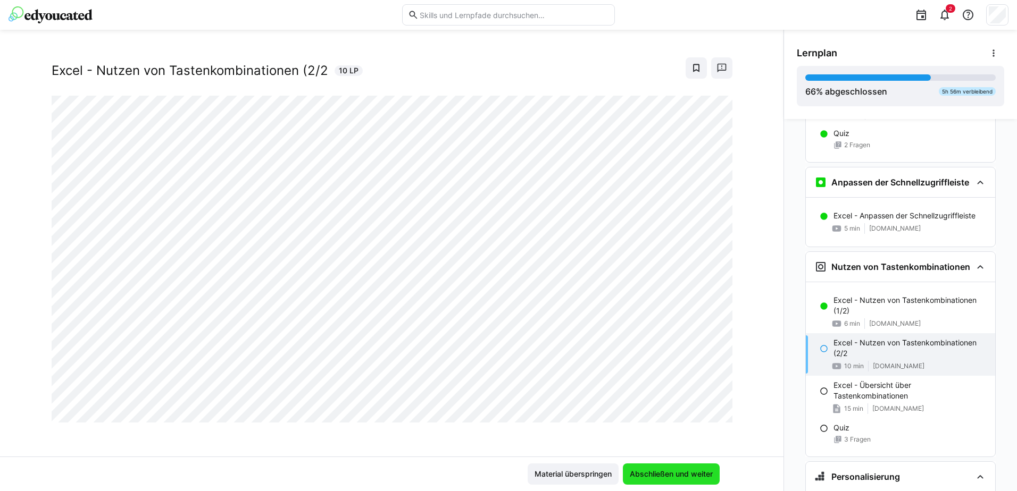
click at [663, 472] on span "Abschließen und weiter" at bounding box center [671, 474] width 86 height 11
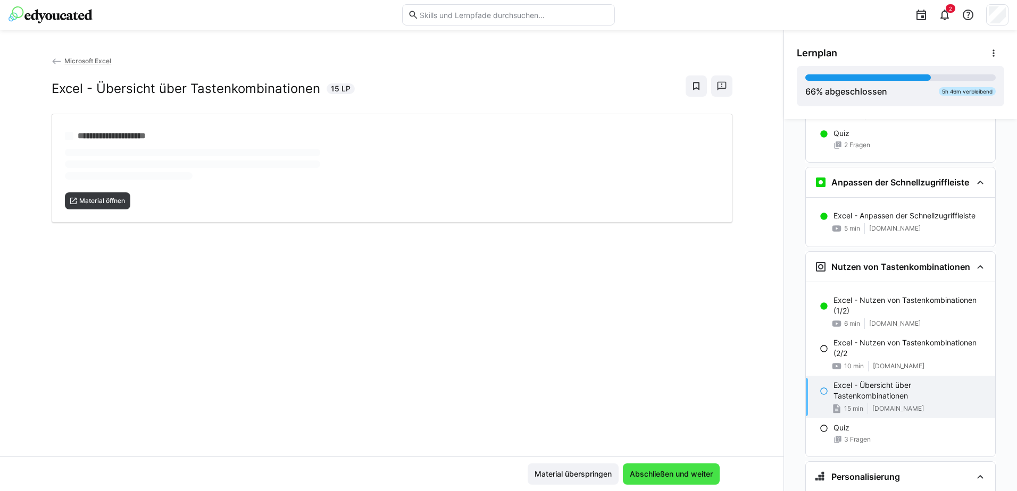
scroll to position [0, 0]
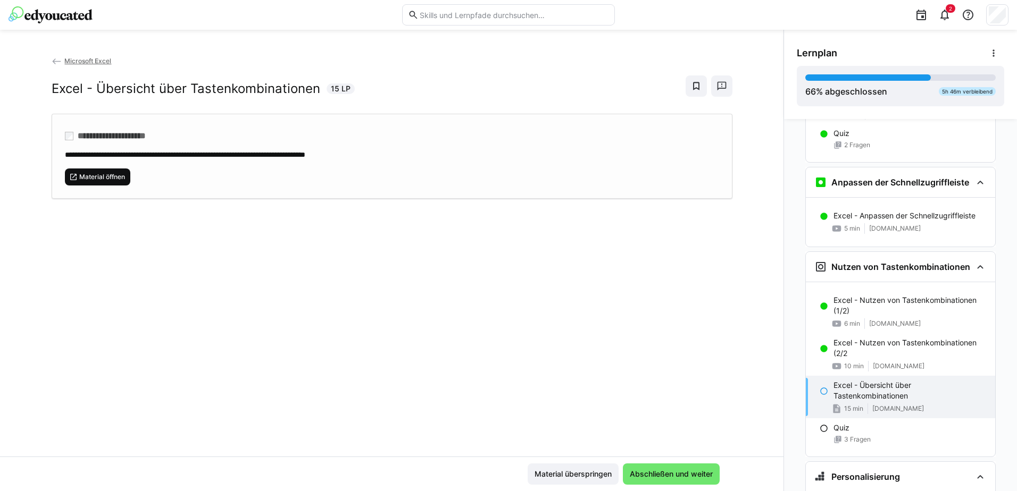
click at [106, 180] on span "Material öffnen" at bounding box center [102, 177] width 48 height 9
click at [694, 399] on div "**********" at bounding box center [391, 255] width 783 height 401
click at [666, 473] on span "Abschließen und weiter" at bounding box center [671, 474] width 86 height 11
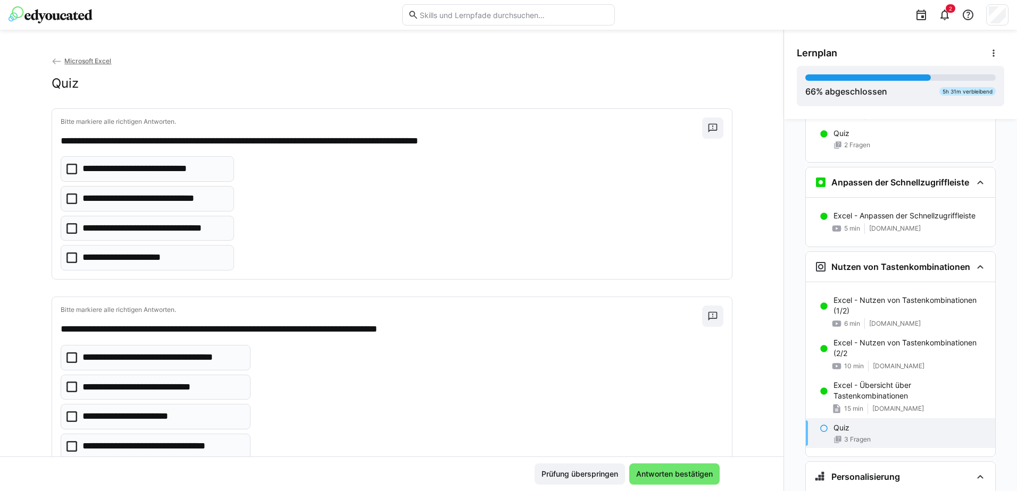
click at [66, 199] on icon at bounding box center [71, 199] width 11 height 11
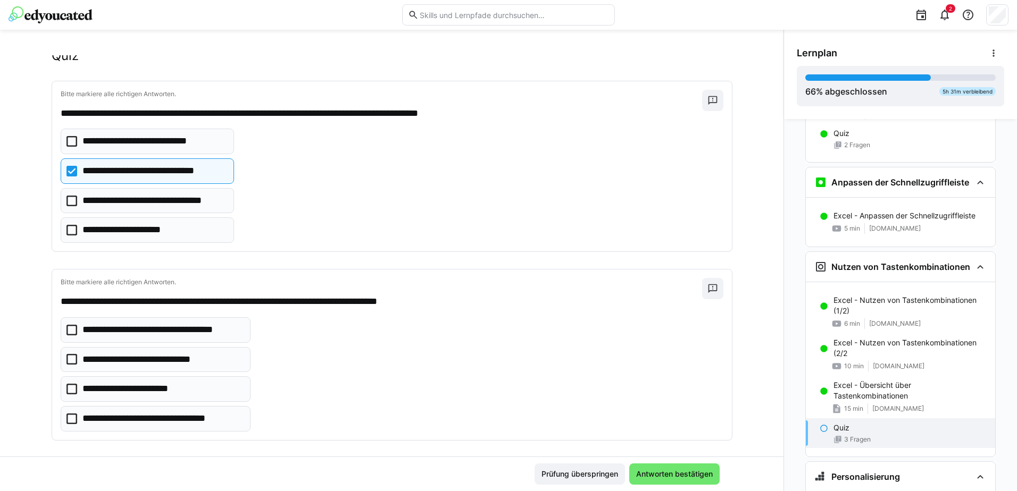
scroll to position [106, 0]
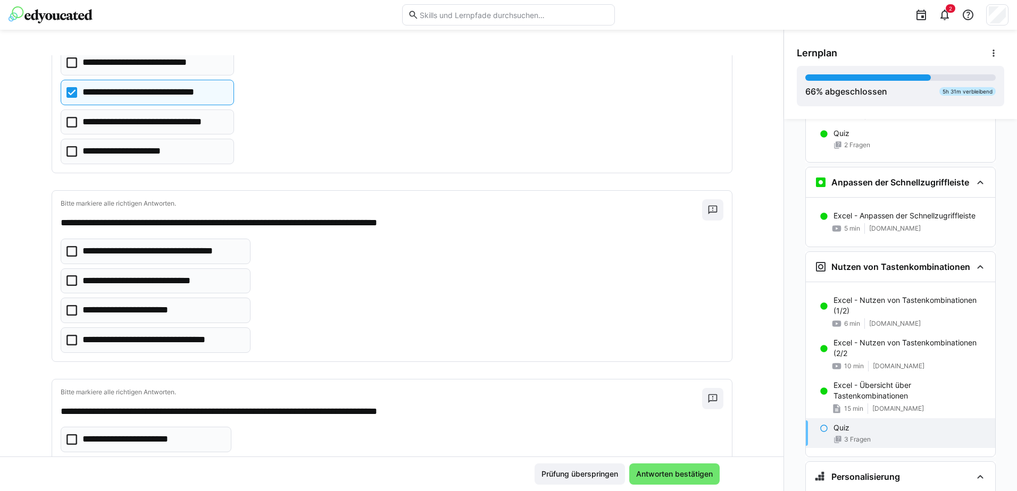
click at [71, 251] on icon at bounding box center [71, 251] width 11 height 11
click at [68, 252] on icon at bounding box center [71, 251] width 11 height 11
click at [69, 343] on icon at bounding box center [71, 340] width 11 height 11
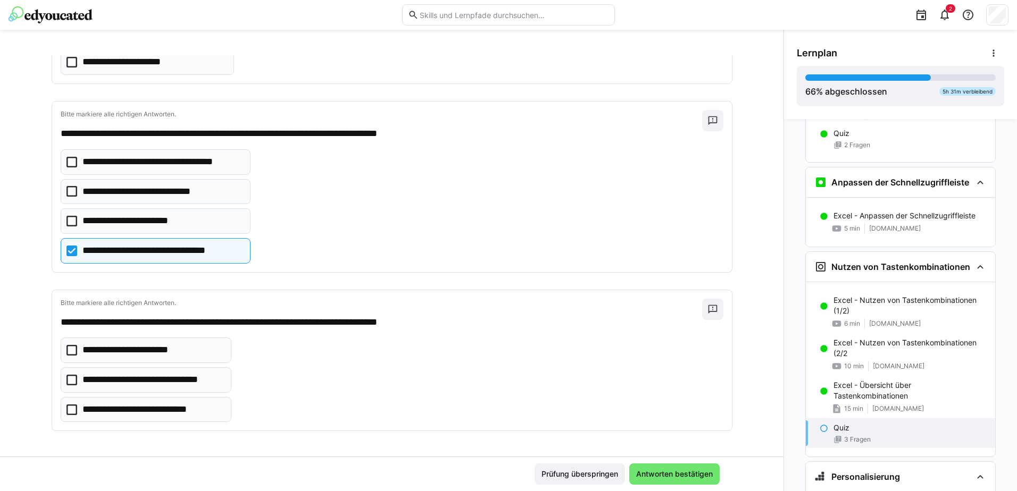
scroll to position [196, 0]
click at [66, 408] on icon at bounding box center [71, 410] width 11 height 11
click at [651, 470] on span "Antworten bestätigen" at bounding box center [674, 474] width 80 height 11
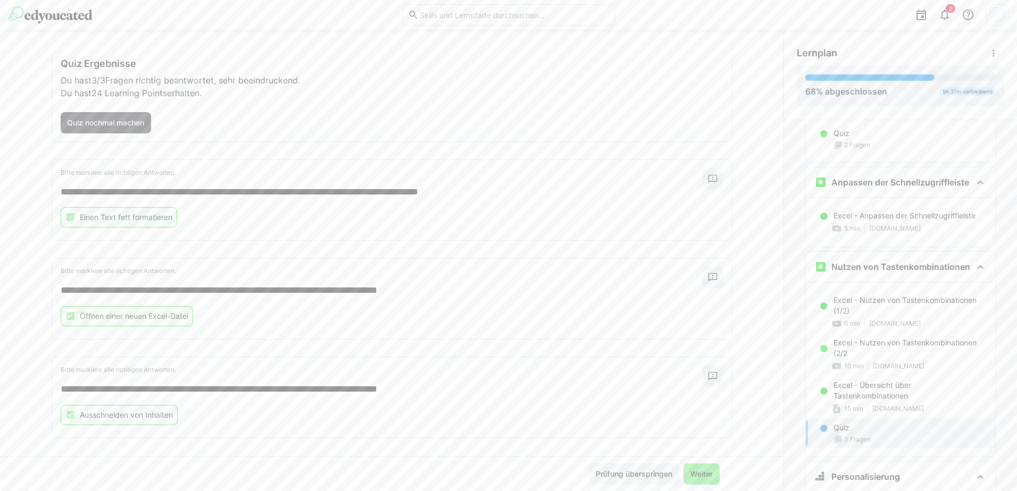
scroll to position [67, 0]
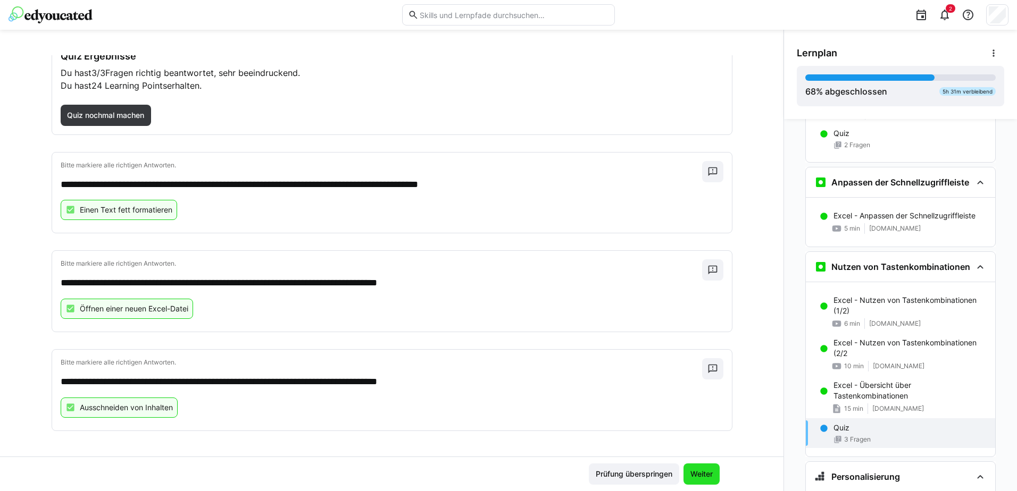
click at [700, 473] on span "Weiter" at bounding box center [702, 474] width 26 height 11
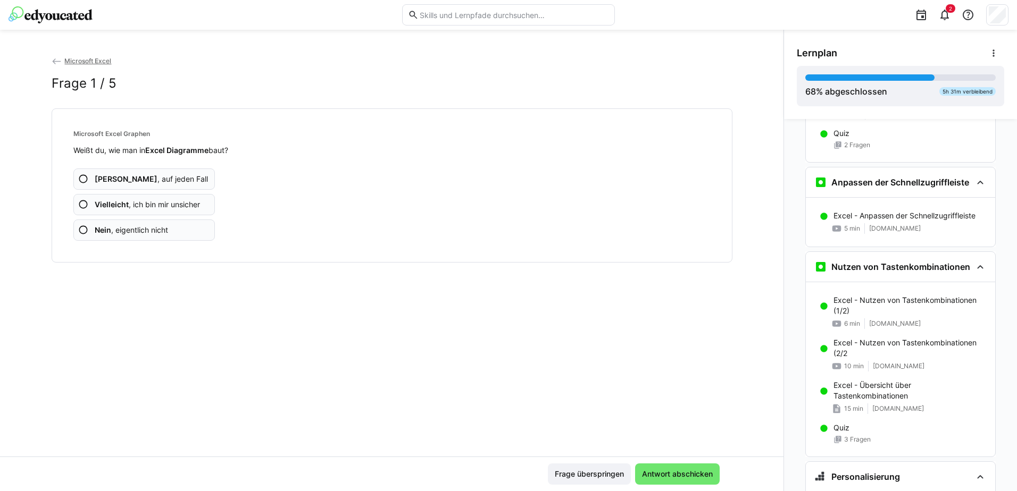
scroll to position [2711, 0]
